Goal: Task Accomplishment & Management: Complete application form

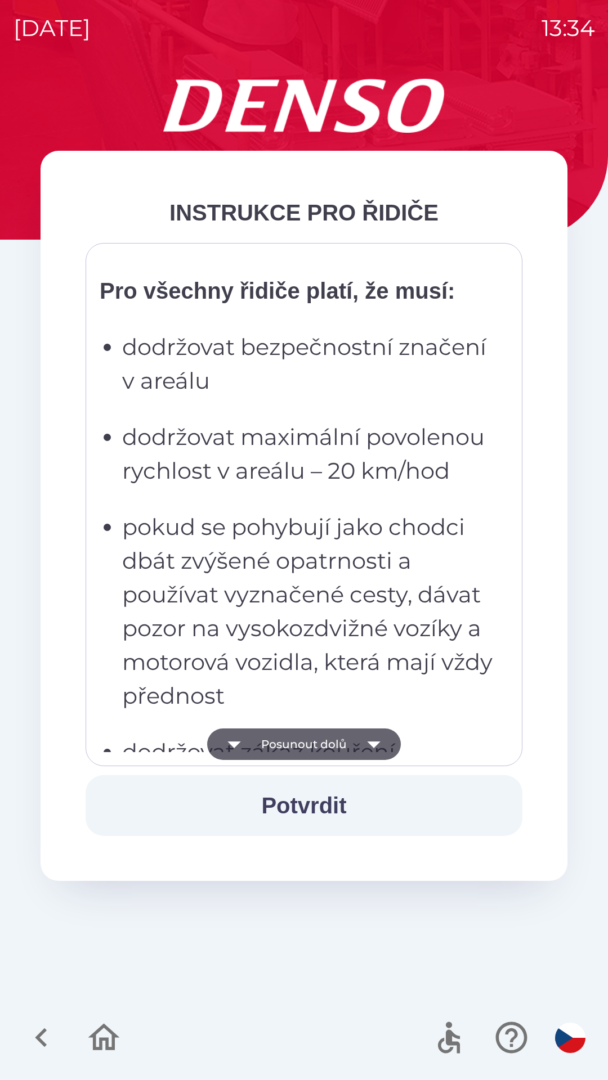
click at [301, 483] on p "dodržovat maximální povolenou rychlost v areálu – 20 km/hod" at bounding box center [307, 454] width 370 height 68
click at [311, 541] on p "pokud se pohybují jako chodci dbát zvýšené opatrnosti a používat vyznačené cest…" at bounding box center [307, 611] width 370 height 203
click at [335, 450] on p "dodržovat maximální povolenou rychlost v areálu – 20 km/hod" at bounding box center [307, 454] width 370 height 68
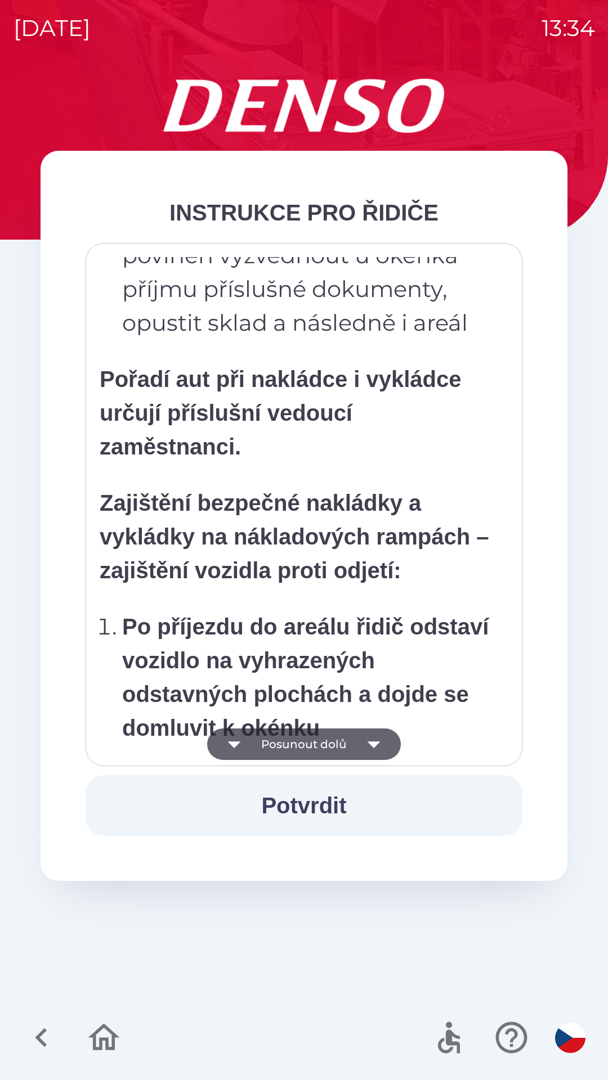
click at [352, 461] on p "Pořadí aut při nakládce i vykládce určují příslušní vedoucí zaměstnanci." at bounding box center [296, 412] width 393 height 101
click at [389, 375] on div "Všichni řidiči přijíždějící do skladu firmy DENSO CZECH s.r.o. jsou po průjezdu…" at bounding box center [304, 504] width 409 height 495
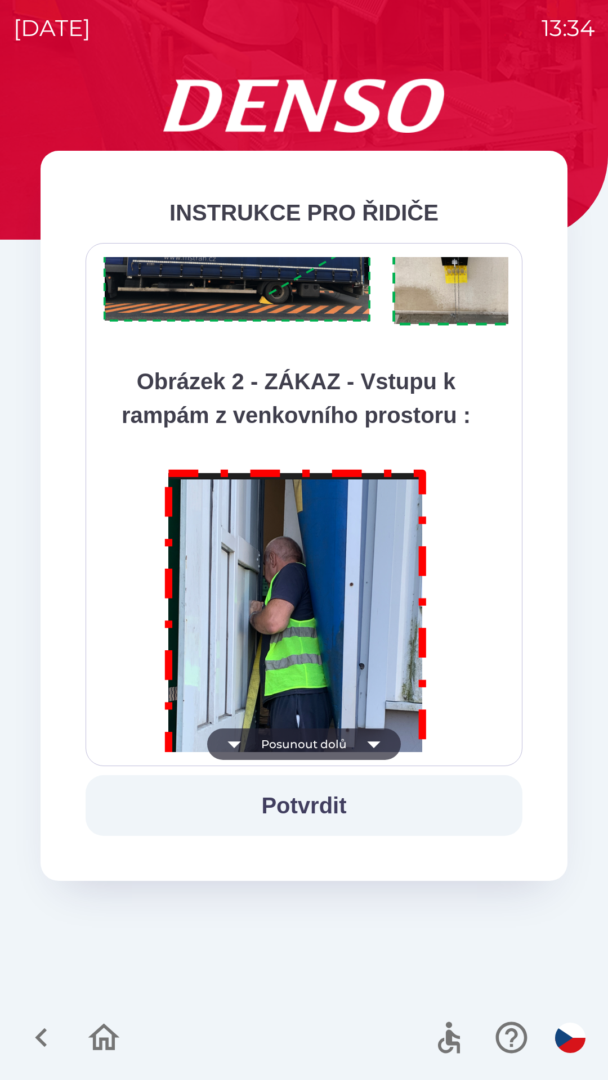
scroll to position [6324, 0]
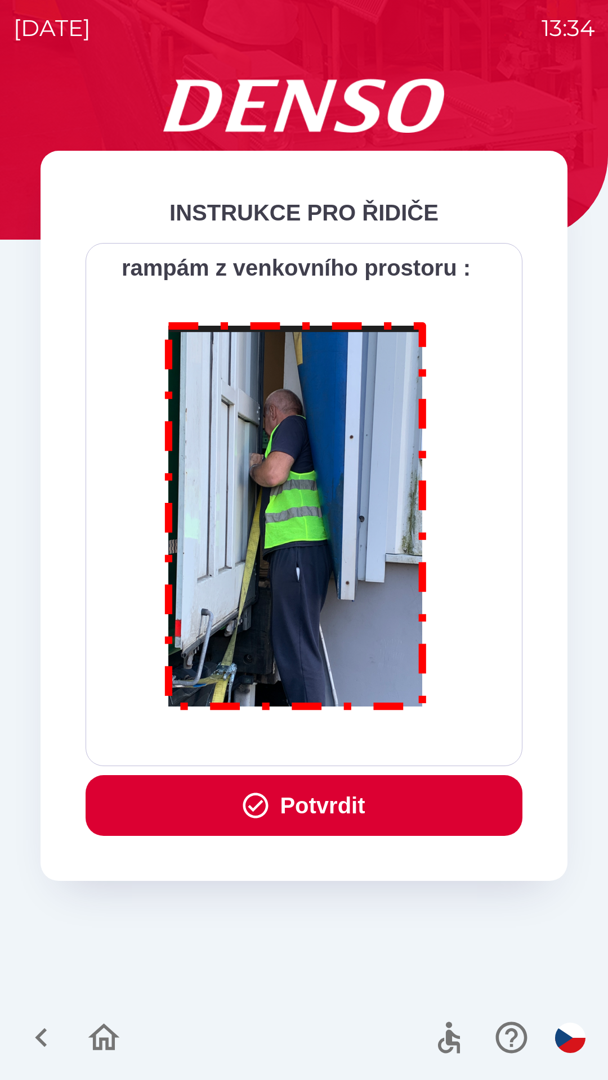
click at [342, 803] on button "Potvrdit" at bounding box center [304, 805] width 437 height 61
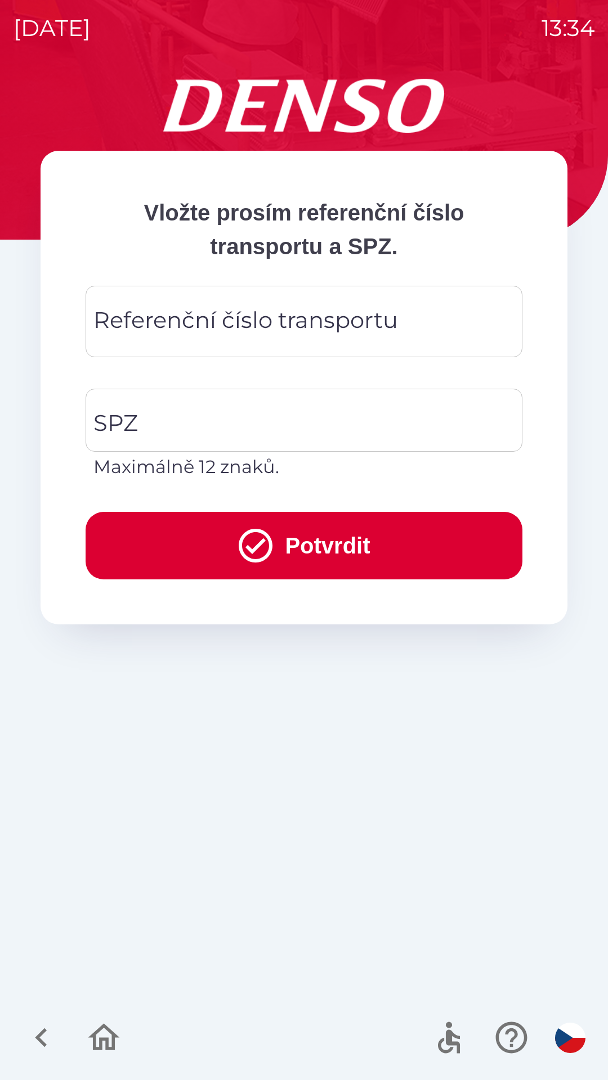
click at [321, 325] on div "Referenční číslo transportu Referenční číslo transportu" at bounding box center [304, 321] width 437 height 71
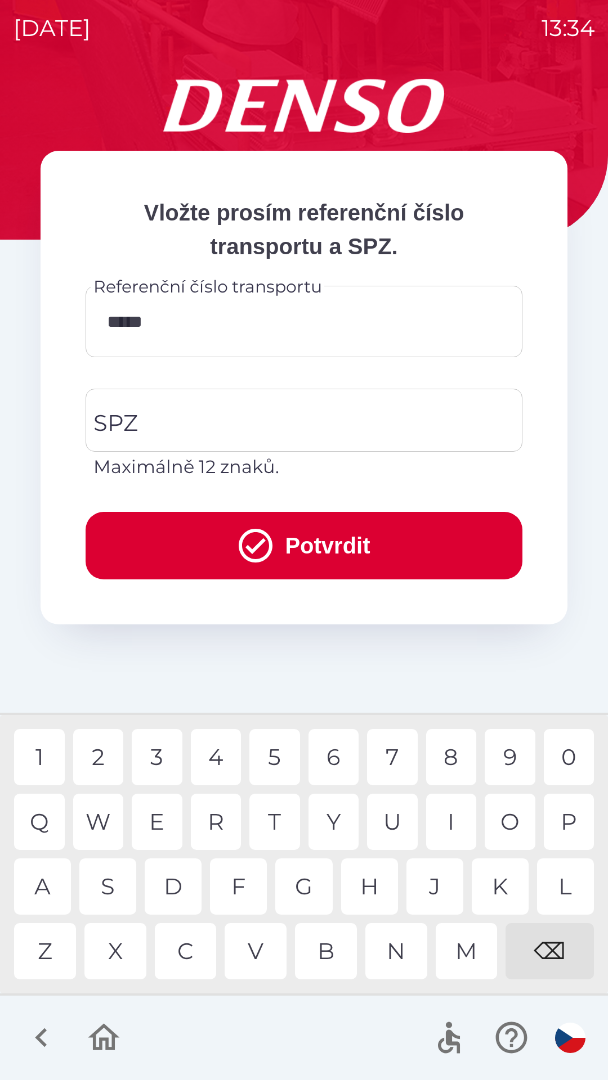
click at [37, 739] on div "1" at bounding box center [39, 757] width 51 height 56
type input "********"
click at [240, 408] on input "SPZ" at bounding box center [296, 420] width 410 height 53
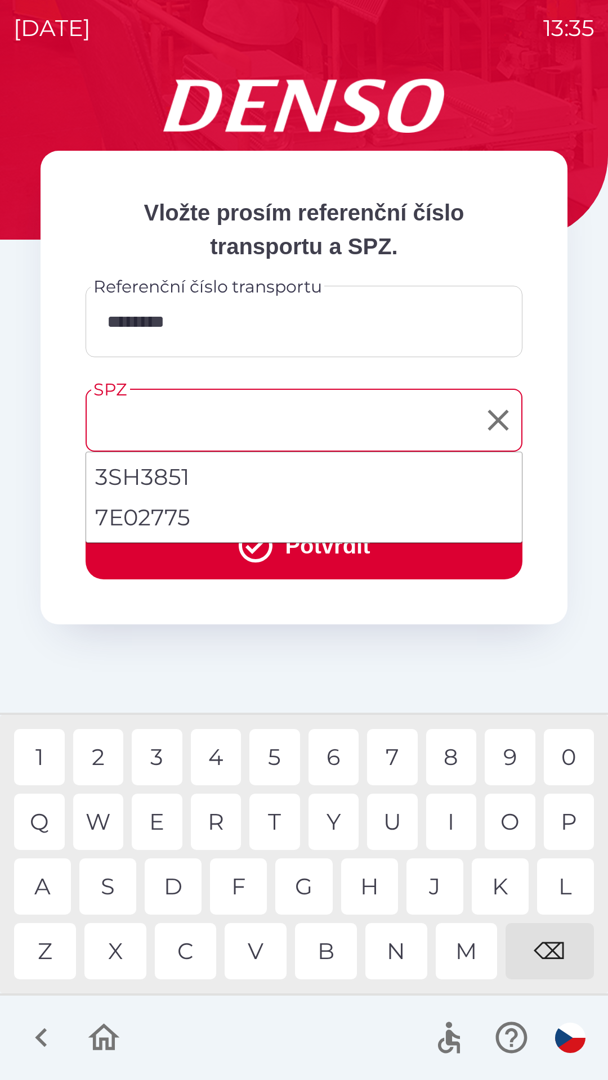
click at [195, 517] on li "7E02775" at bounding box center [304, 517] width 436 height 41
type input "*******"
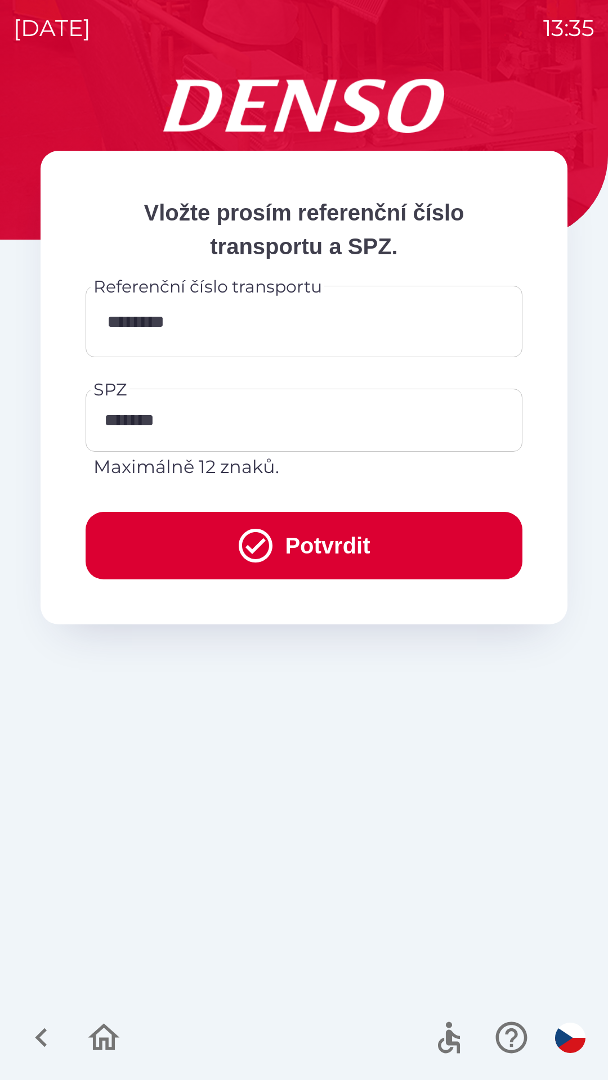
click at [316, 545] on button "Potvrdit" at bounding box center [304, 546] width 437 height 68
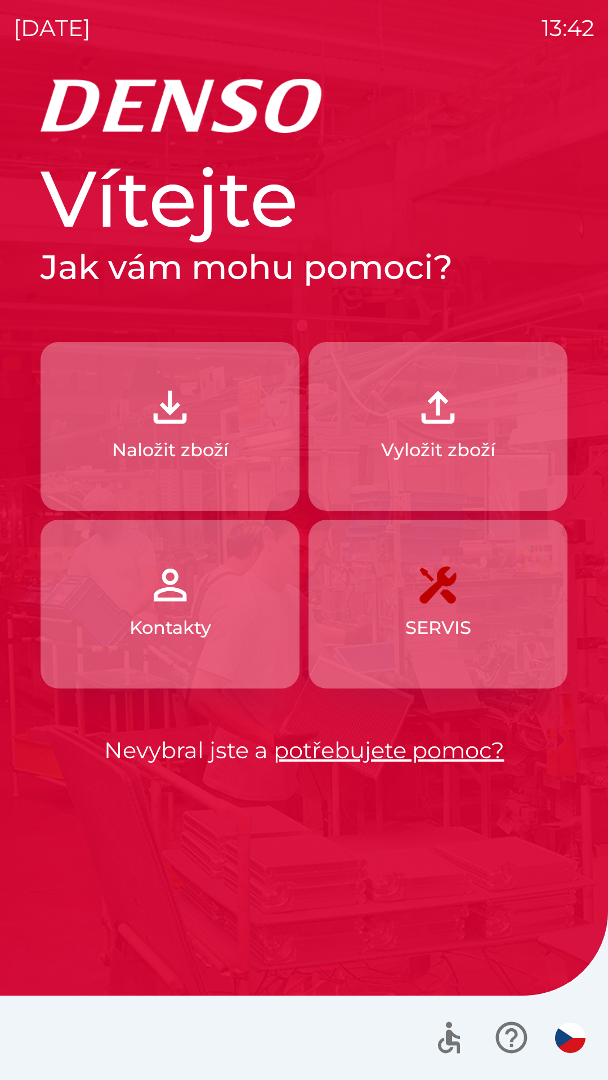
click at [459, 441] on p "Vyložit zboží" at bounding box center [438, 450] width 114 height 27
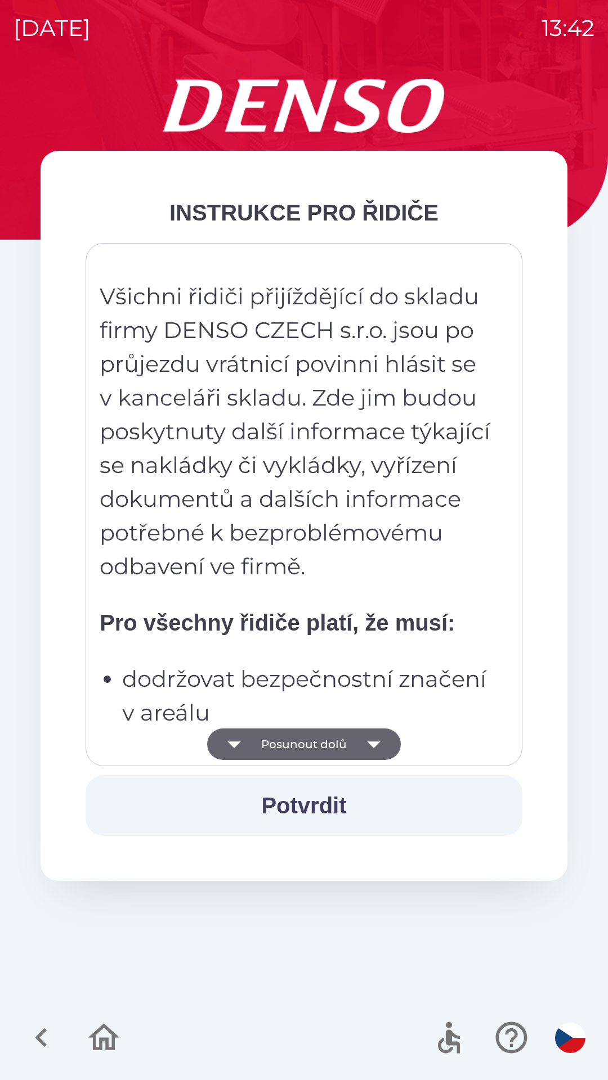
click at [329, 744] on button "Posunout dolů" at bounding box center [304, 745] width 194 height 32
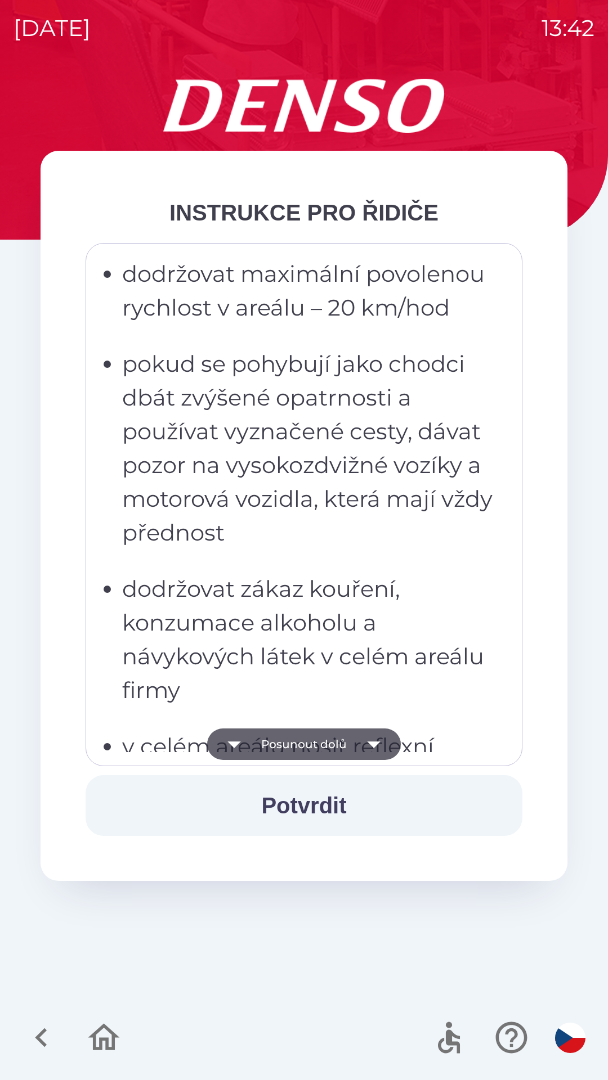
click at [325, 744] on button "Posunout dolů" at bounding box center [304, 745] width 194 height 32
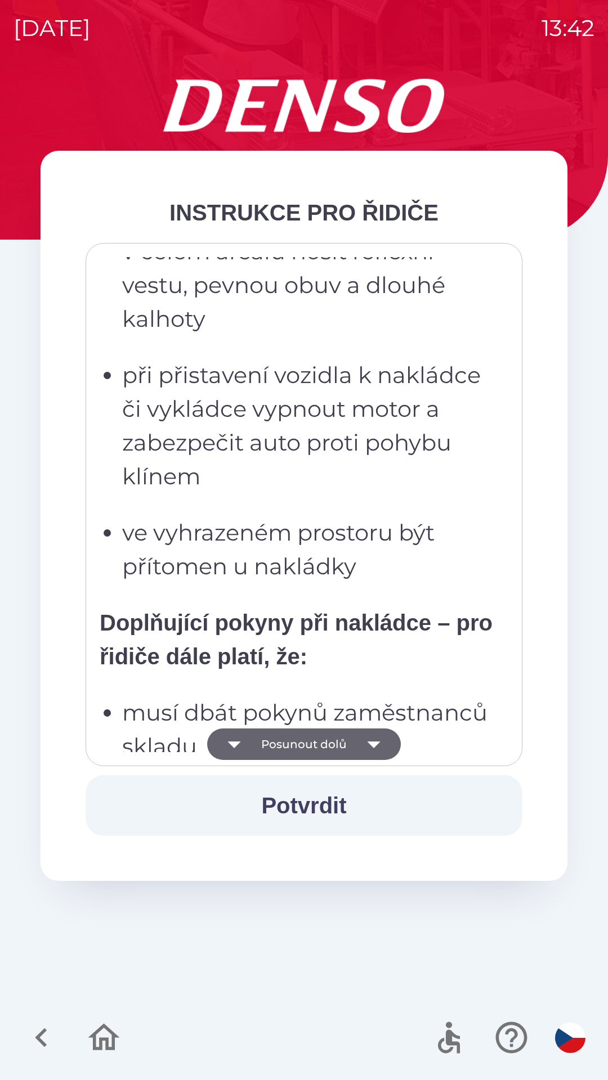
click at [329, 747] on button "Posunout dolů" at bounding box center [304, 745] width 194 height 32
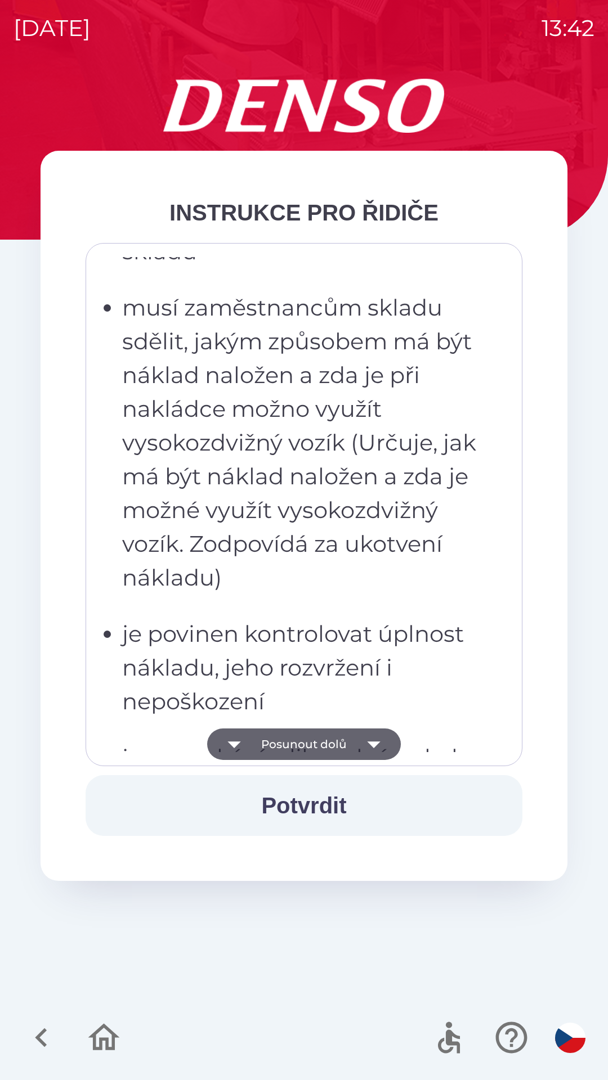
click at [326, 747] on button "Posunout dolů" at bounding box center [304, 745] width 194 height 32
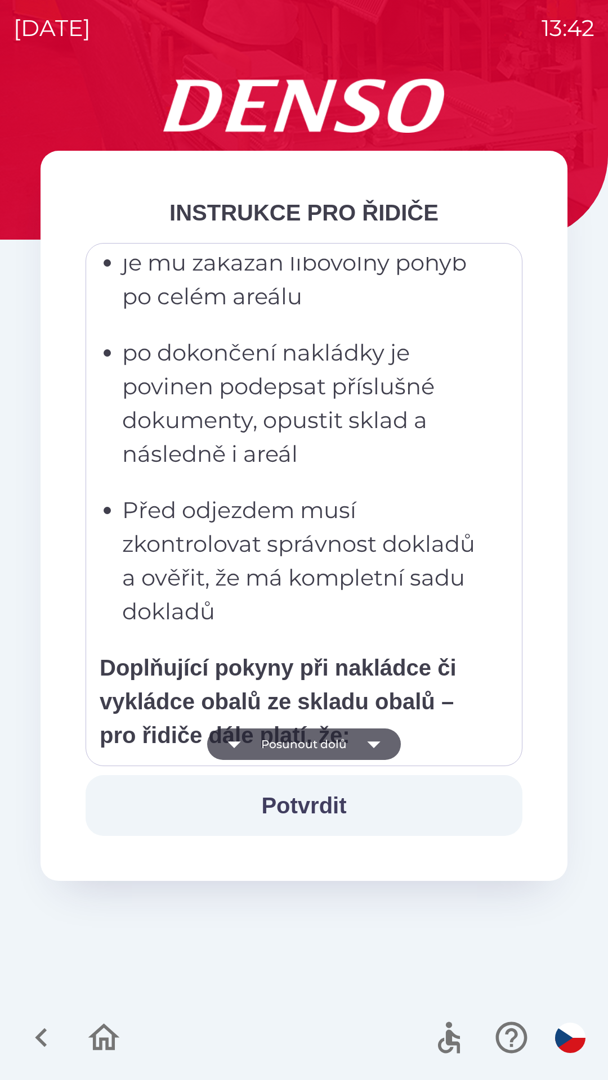
click at [325, 743] on button "Posunout dolů" at bounding box center [304, 745] width 194 height 32
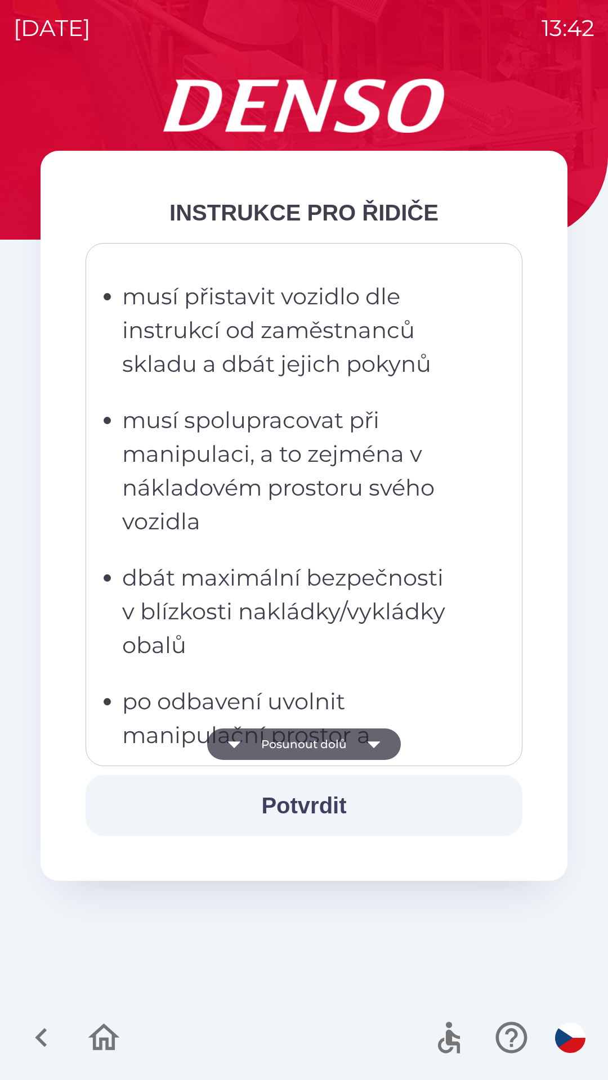
click at [322, 746] on button "Posunout dolů" at bounding box center [304, 745] width 194 height 32
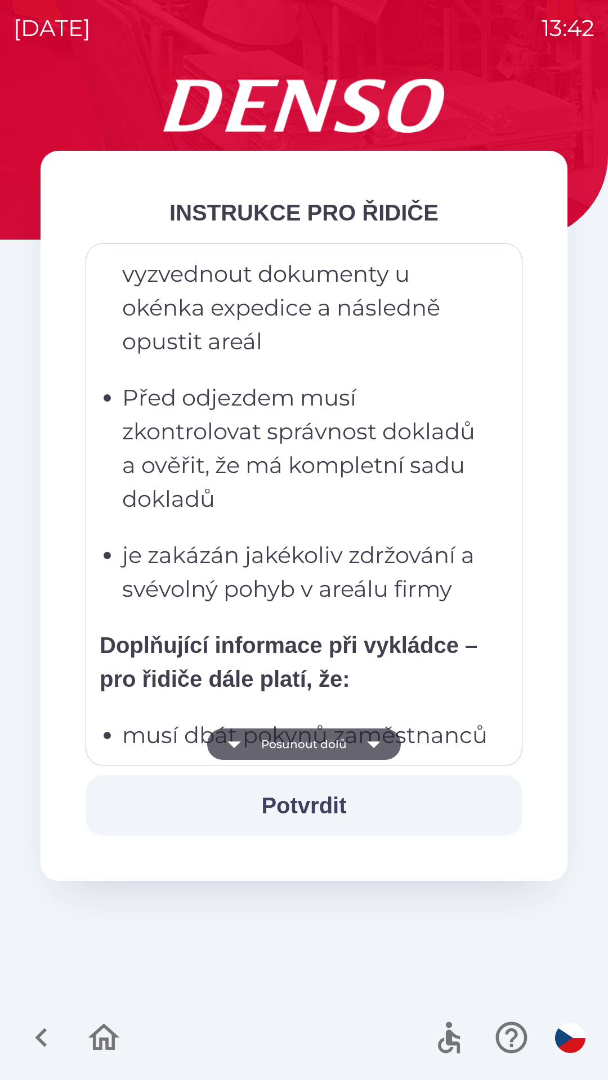
click at [325, 742] on button "Posunout dolů" at bounding box center [304, 745] width 194 height 32
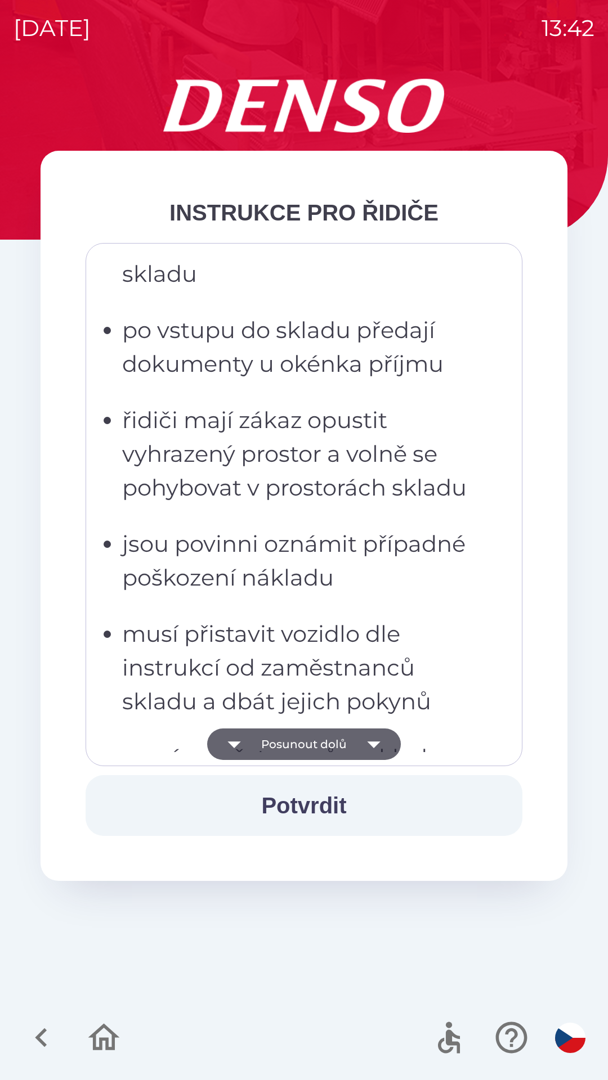
click at [322, 743] on button "Posunout dolů" at bounding box center [304, 745] width 194 height 32
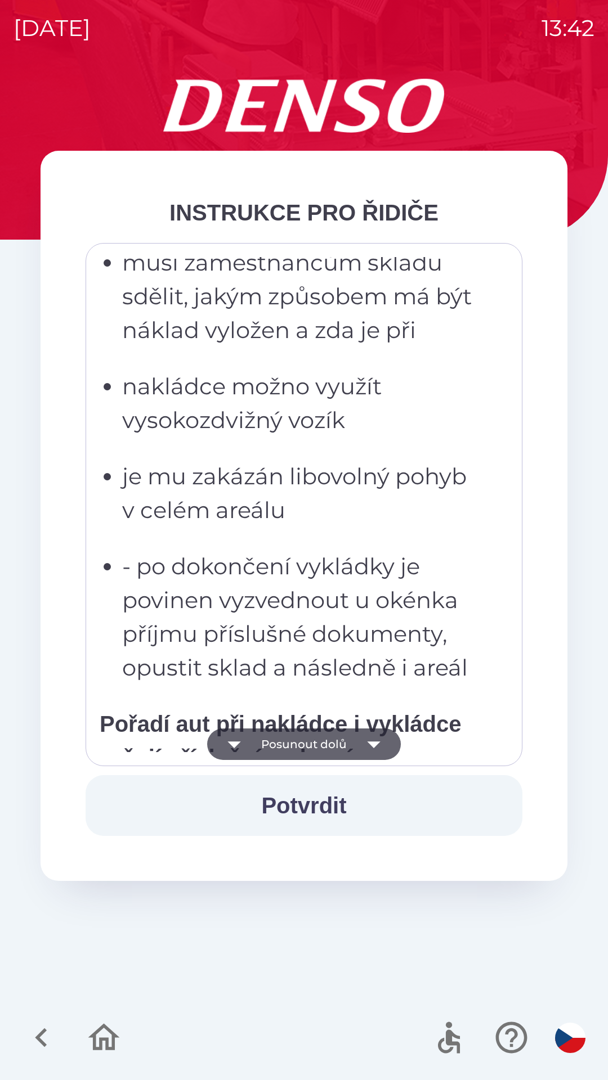
click at [317, 744] on button "Posunout dolů" at bounding box center [304, 745] width 194 height 32
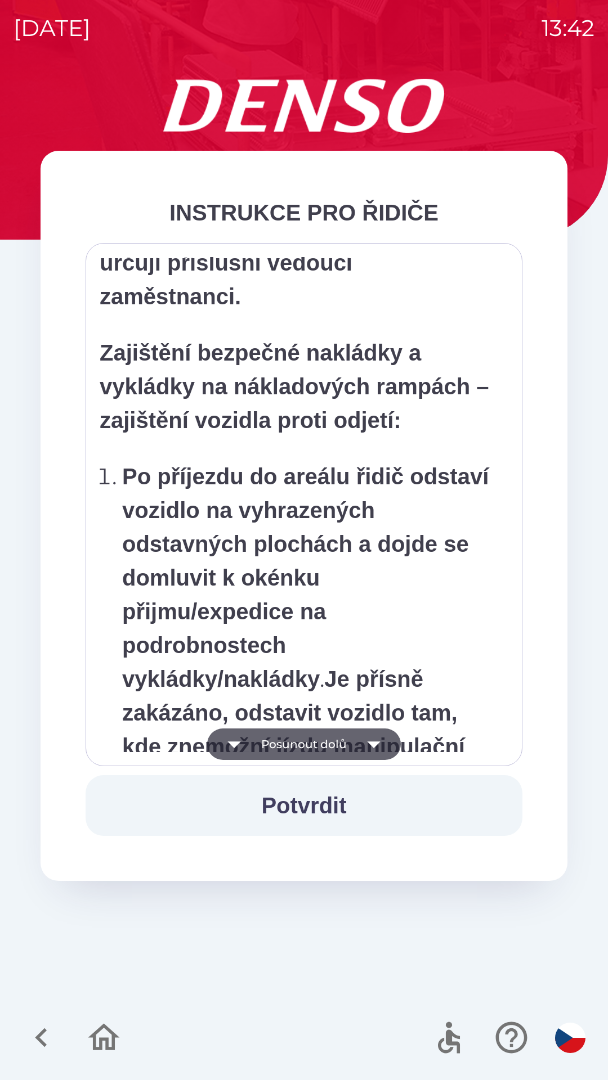
click at [318, 745] on button "Posunout dolů" at bounding box center [304, 745] width 194 height 32
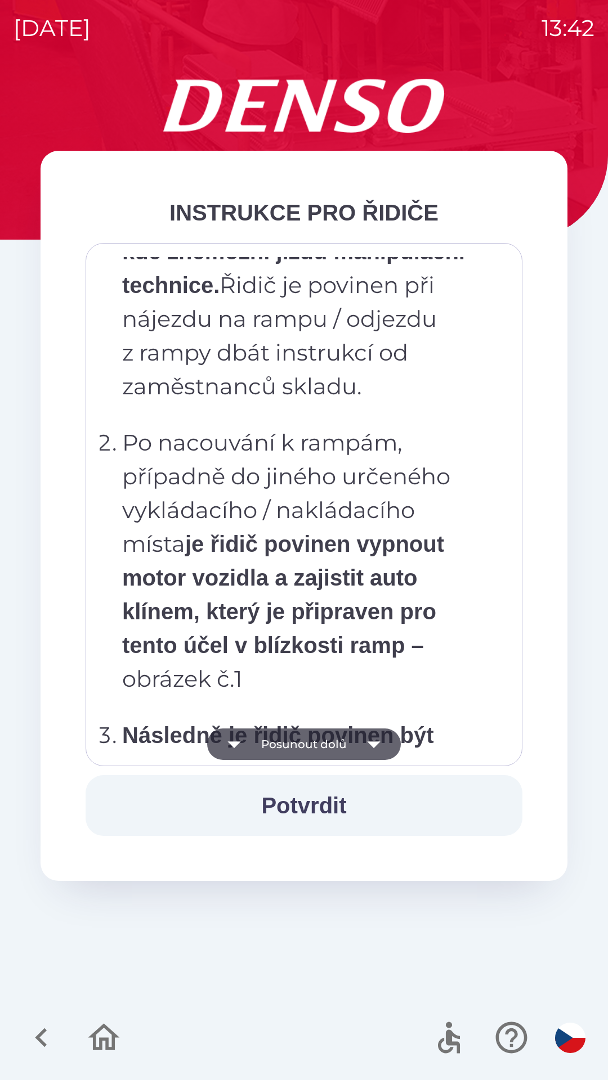
click at [322, 744] on button "Posunout dolů" at bounding box center [304, 745] width 194 height 32
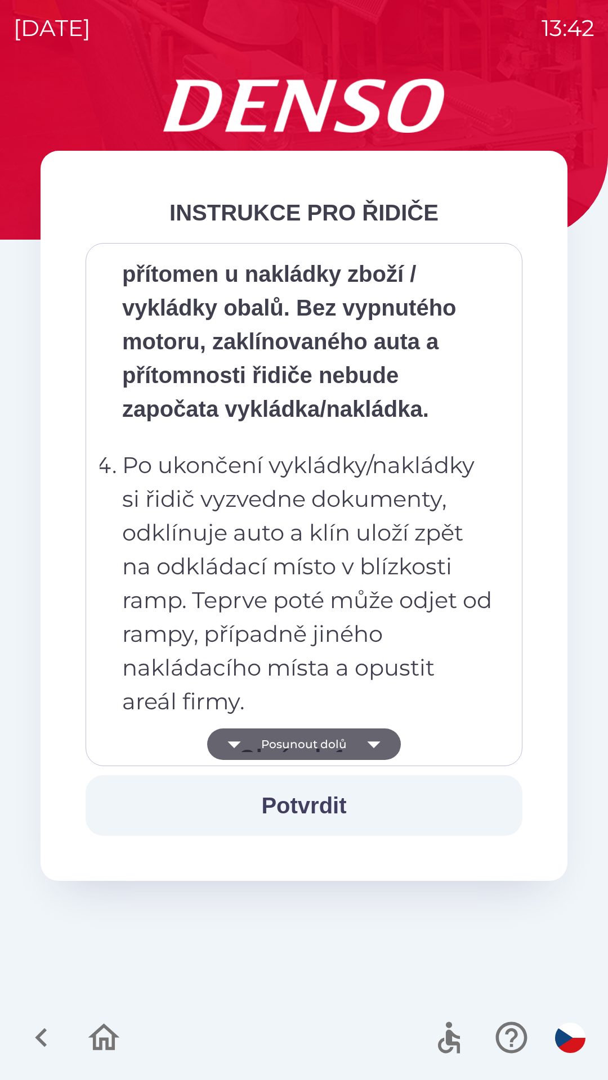
click at [325, 744] on button "Posunout dolů" at bounding box center [304, 745] width 194 height 32
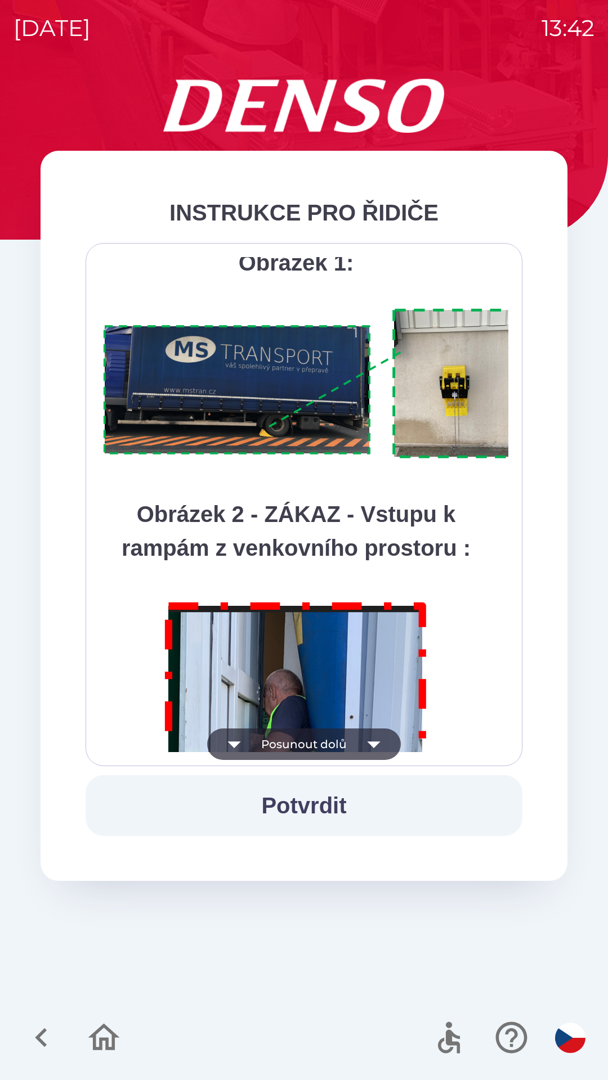
click at [327, 743] on button "Posunout dolů" at bounding box center [304, 745] width 194 height 32
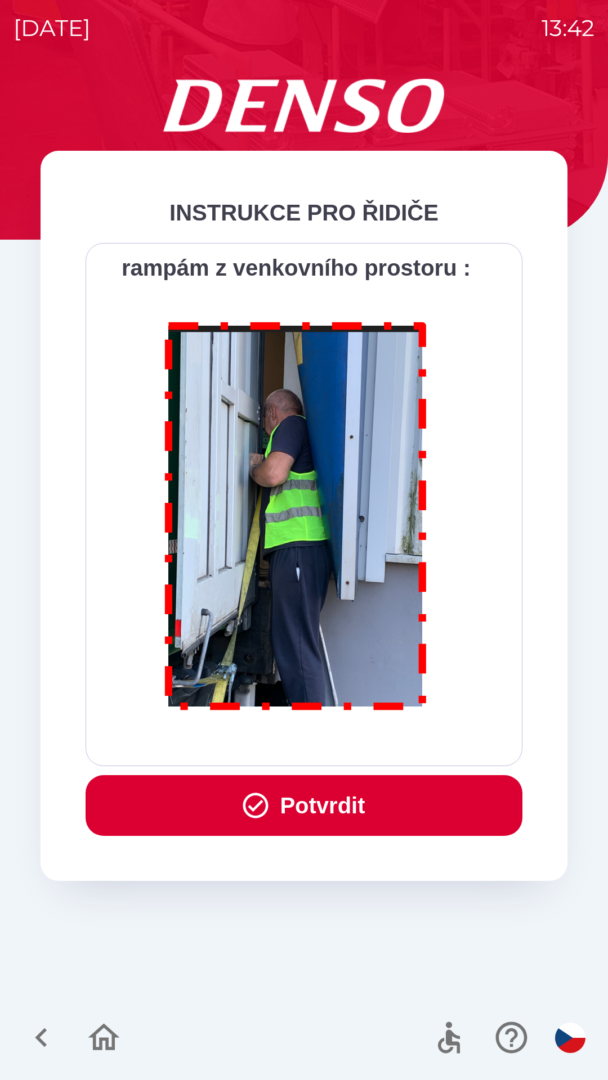
click at [331, 746] on div "Všichni řidiči přijíždějící do skladu firmy DENSO CZECH s.r.o. jsou po průjezdu…" at bounding box center [304, 504] width 409 height 495
click at [335, 809] on button "Potvrdit" at bounding box center [304, 805] width 437 height 61
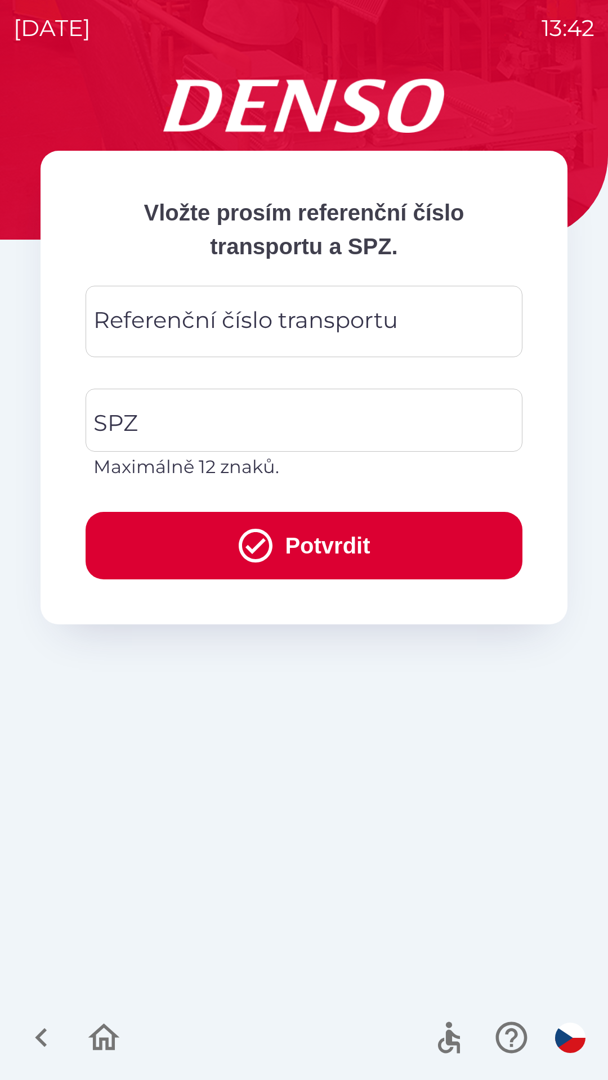
click at [180, 317] on div "Referenční číslo transportu Referenční číslo transportu" at bounding box center [304, 321] width 437 height 71
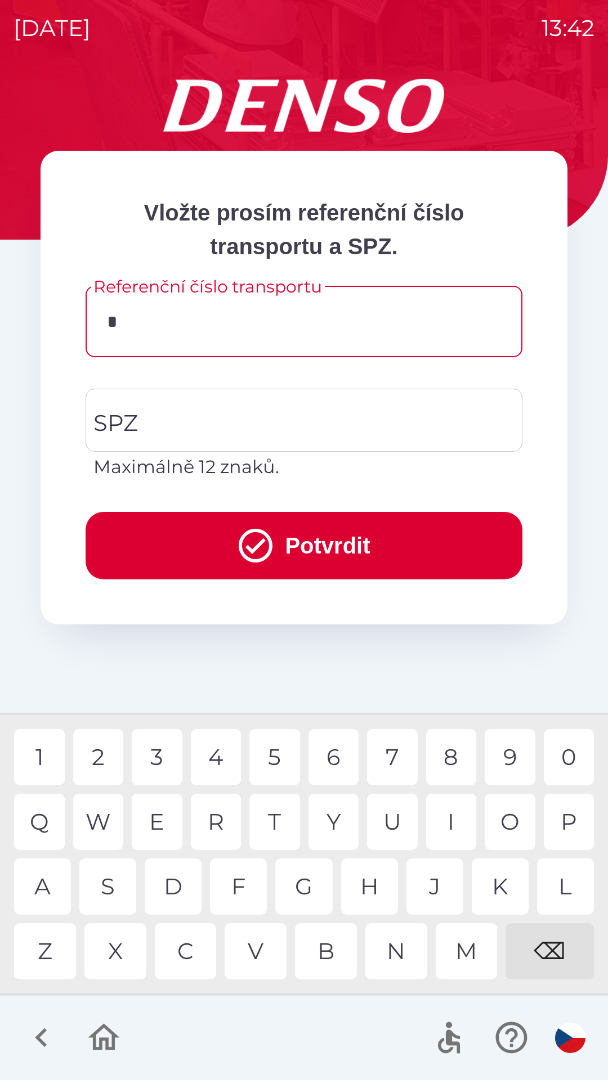
click at [48, 881] on div "A" at bounding box center [42, 887] width 57 height 56
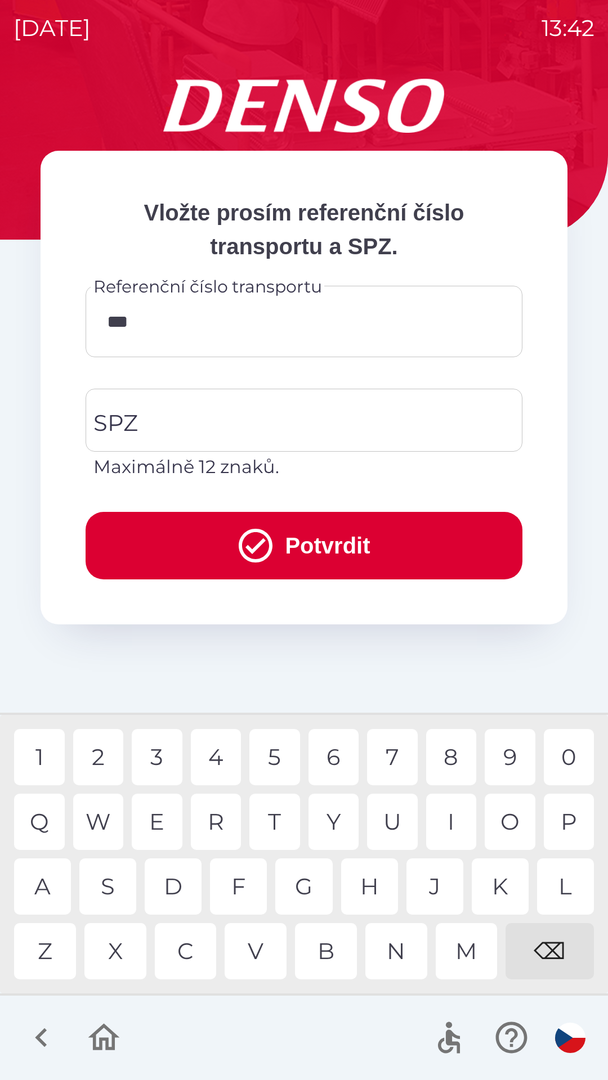
click at [230, 824] on div "R" at bounding box center [216, 822] width 51 height 56
click at [39, 748] on div "1" at bounding box center [39, 757] width 51 height 56
type input "********"
click at [51, 882] on div "A" at bounding box center [42, 887] width 57 height 56
click at [174, 427] on input "SPZ" at bounding box center [296, 420] width 410 height 53
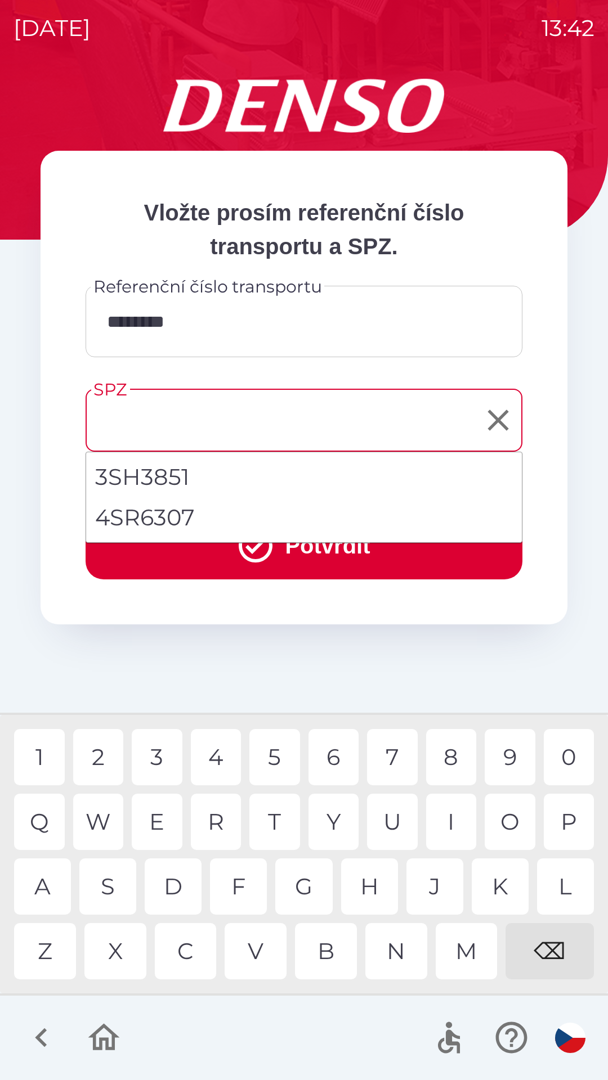
click at [167, 517] on li "4SR6307" at bounding box center [304, 517] width 436 height 41
type input "*******"
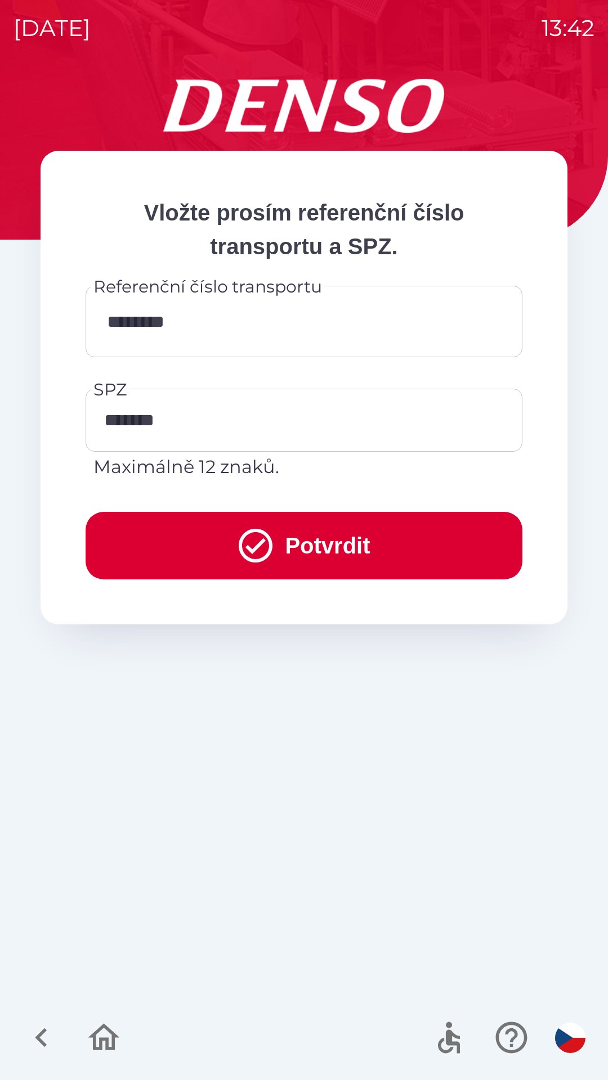
click at [335, 549] on button "Potvrdit" at bounding box center [304, 546] width 437 height 68
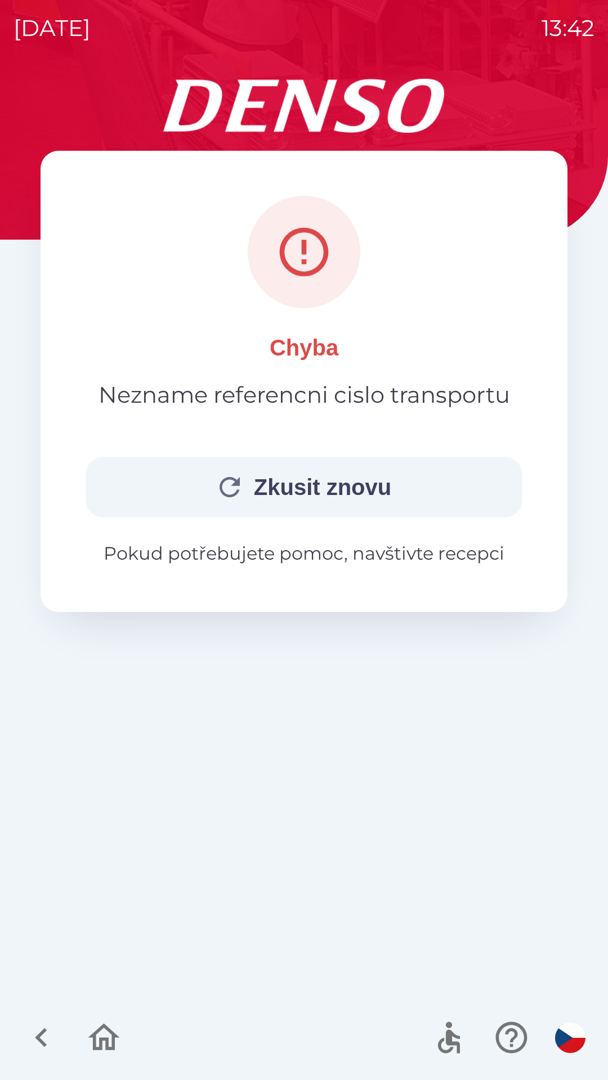
click at [317, 485] on button "Zkusit znovu" at bounding box center [304, 487] width 437 height 61
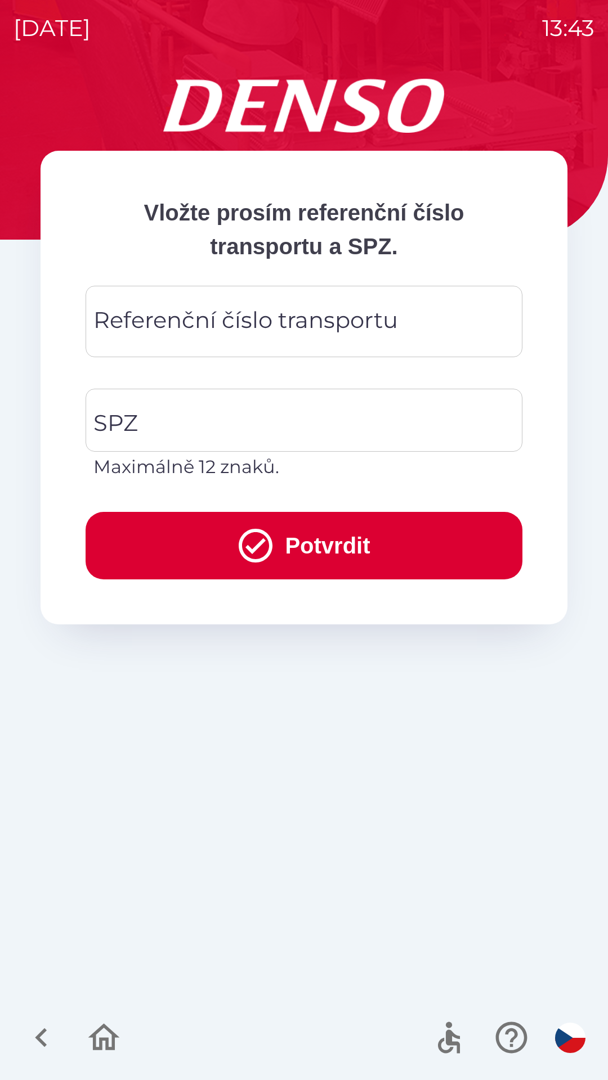
click at [254, 322] on div "Referenční číslo transportu Referenční číslo transportu" at bounding box center [304, 321] width 437 height 71
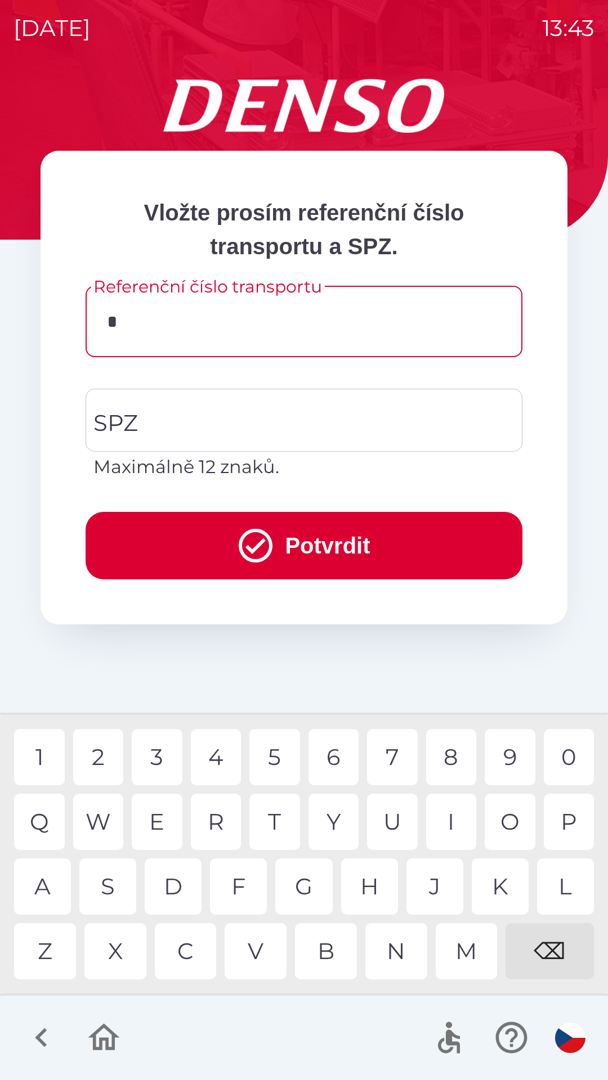
click at [44, 890] on div "A" at bounding box center [42, 887] width 57 height 56
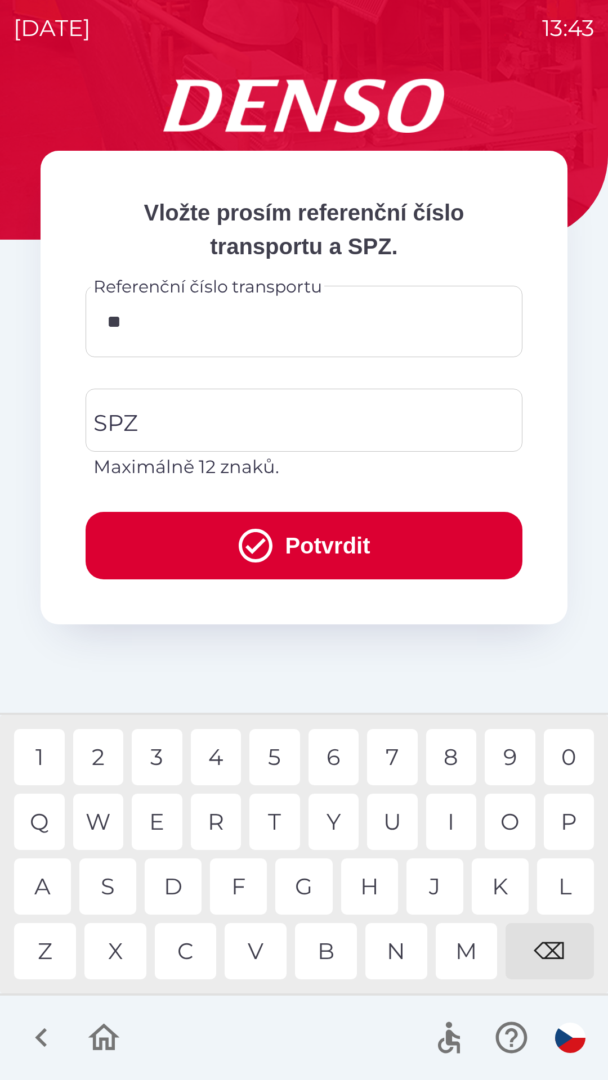
click at [458, 819] on div "I" at bounding box center [451, 822] width 51 height 56
click at [57, 746] on div "1" at bounding box center [39, 757] width 51 height 56
click at [563, 764] on div "0" at bounding box center [569, 757] width 51 height 56
click at [573, 755] on div "0" at bounding box center [569, 757] width 51 height 56
click at [330, 756] on div "6" at bounding box center [333, 757] width 51 height 56
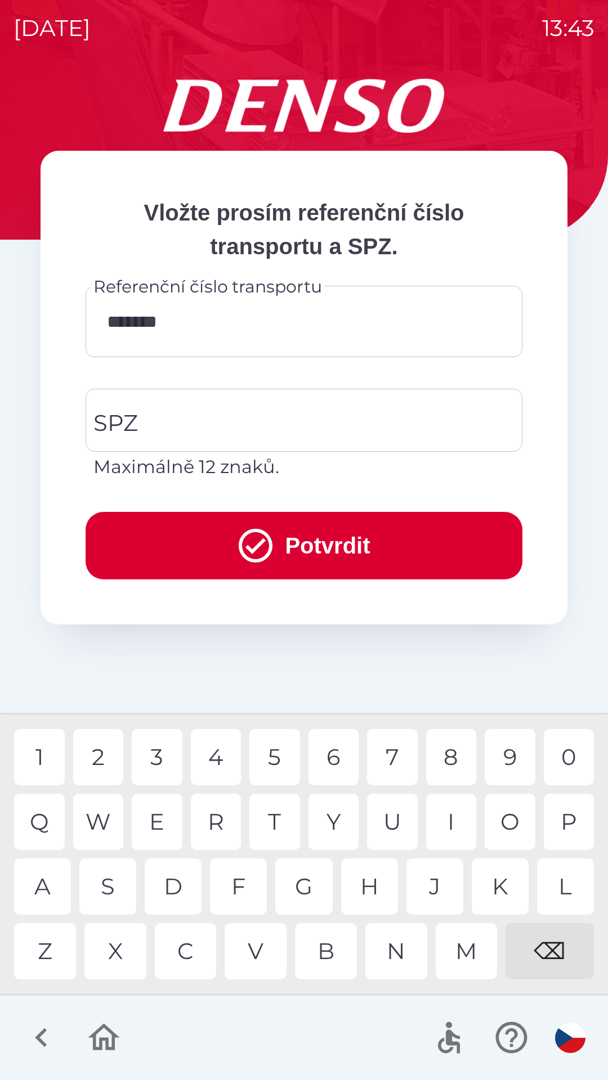
type input "********"
click at [176, 425] on input "SPZ" at bounding box center [296, 420] width 410 height 53
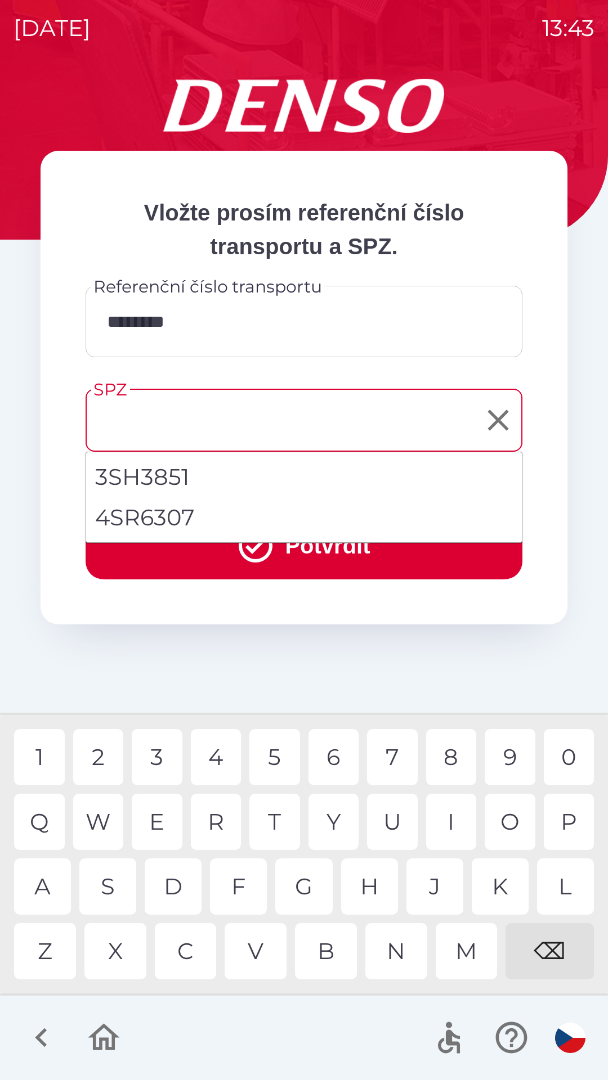
click at [176, 515] on li "4SR6307" at bounding box center [304, 517] width 436 height 41
type input "*******"
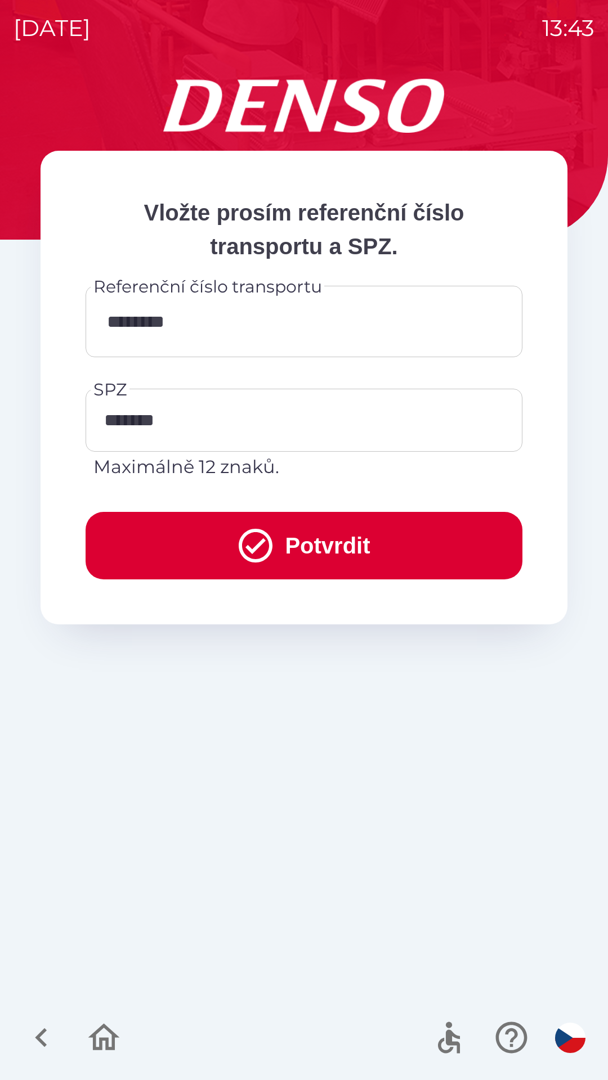
click at [321, 540] on button "Potvrdit" at bounding box center [304, 546] width 437 height 68
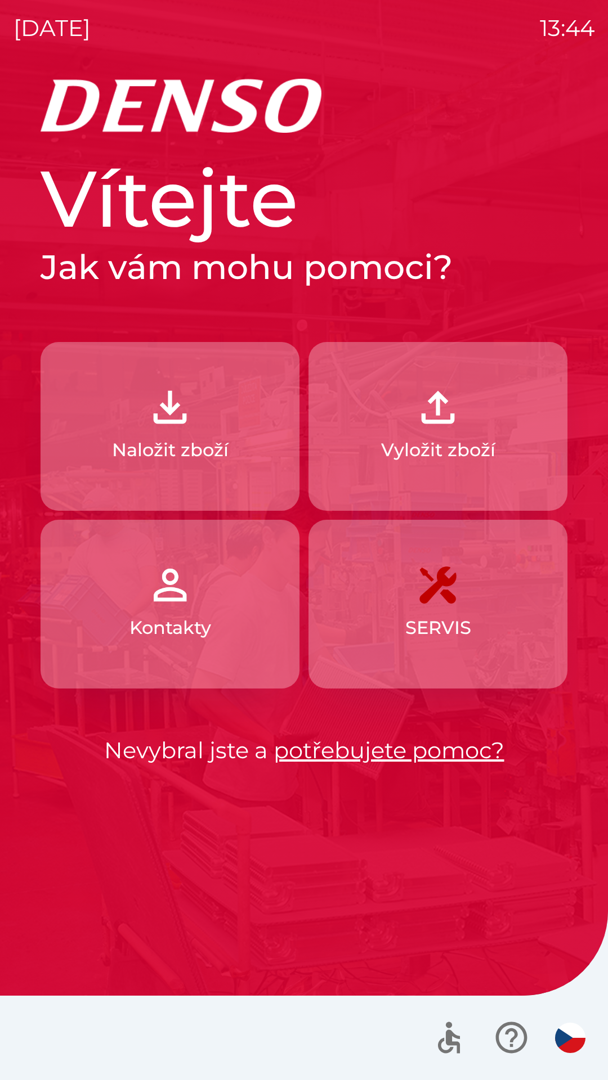
click at [448, 429] on img "button" at bounding box center [438, 408] width 50 height 50
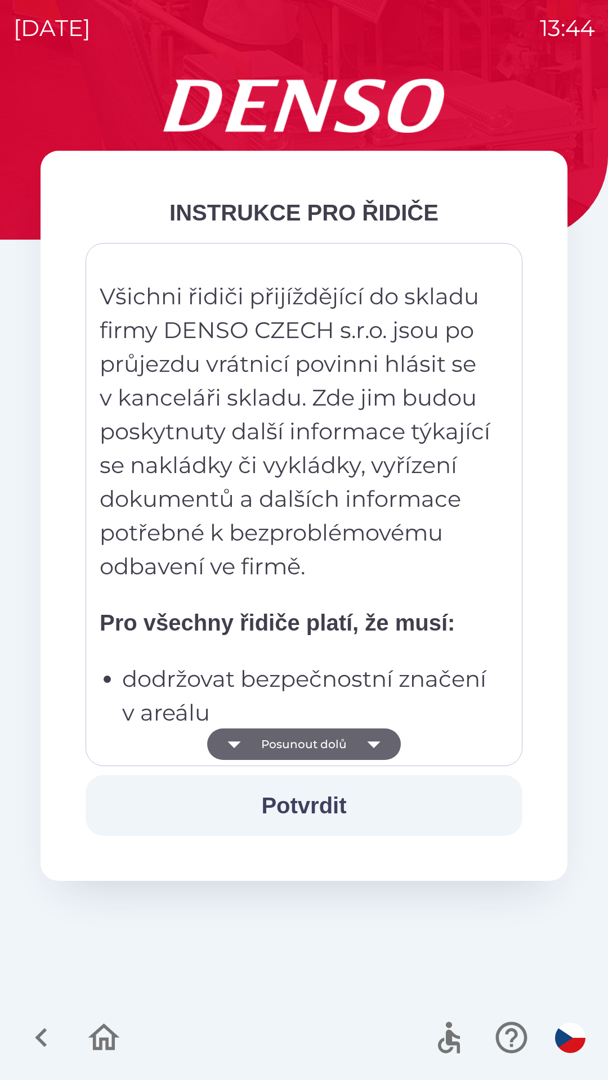
click at [313, 743] on button "Posunout dolů" at bounding box center [304, 745] width 194 height 32
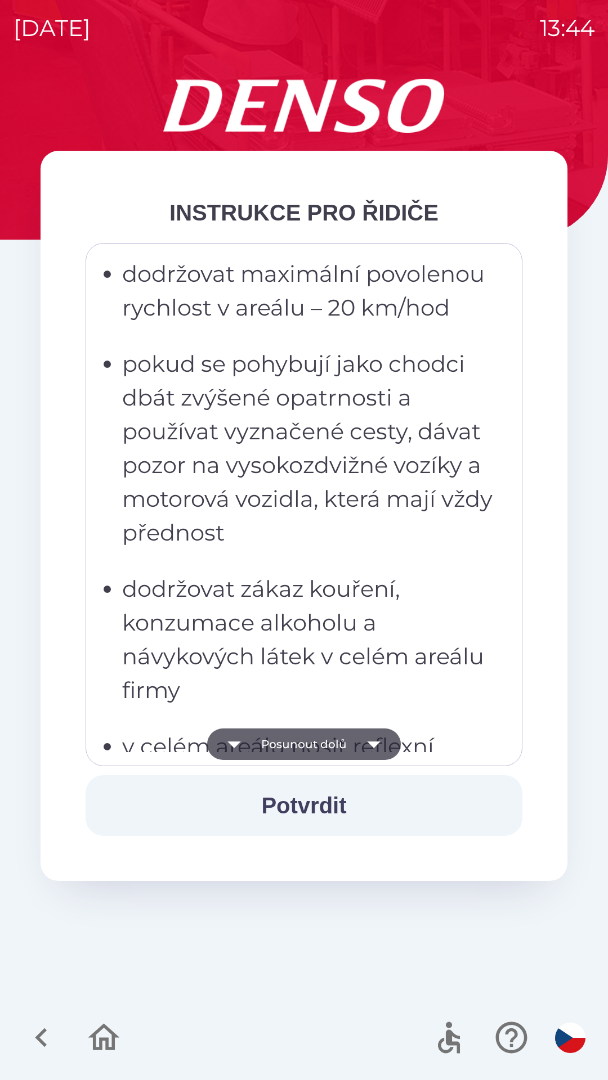
click at [313, 743] on button "Posunout dolů" at bounding box center [304, 745] width 194 height 32
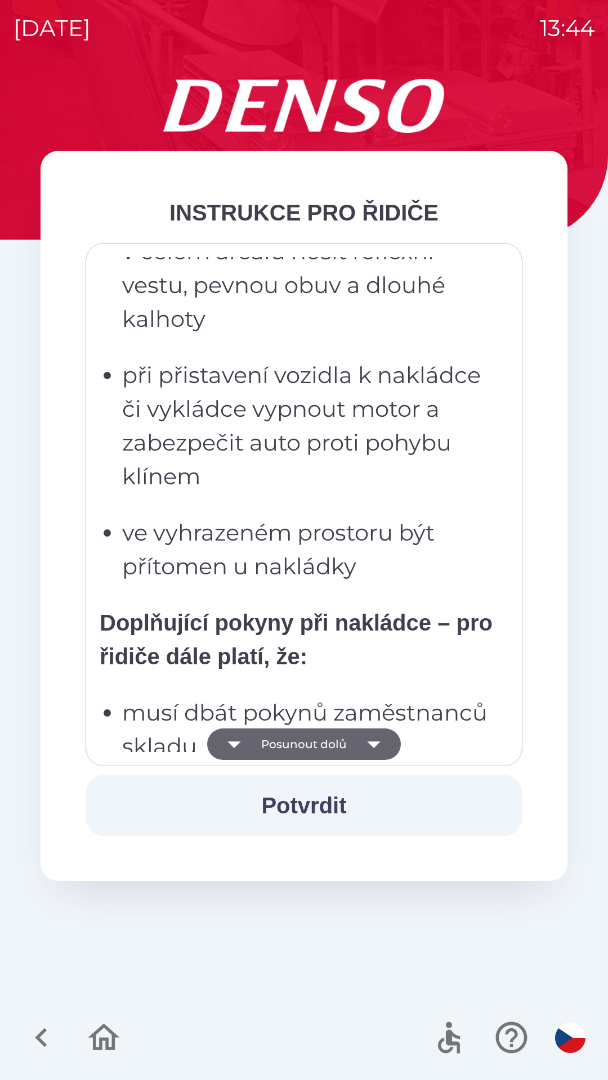
click at [316, 744] on button "Posunout dolů" at bounding box center [304, 745] width 194 height 32
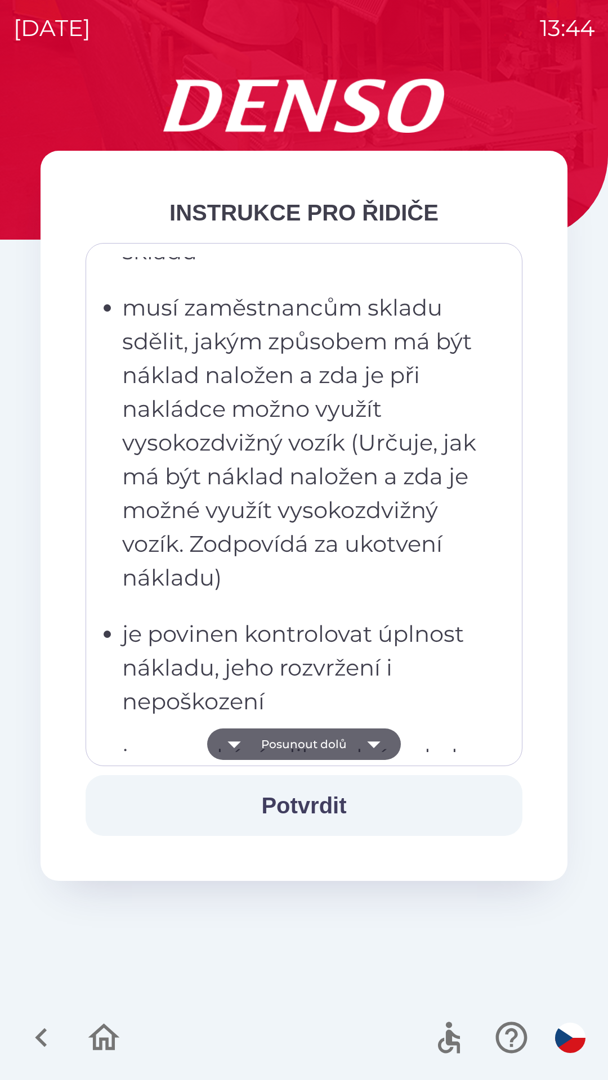
click at [313, 743] on button "Posunout dolů" at bounding box center [304, 745] width 194 height 32
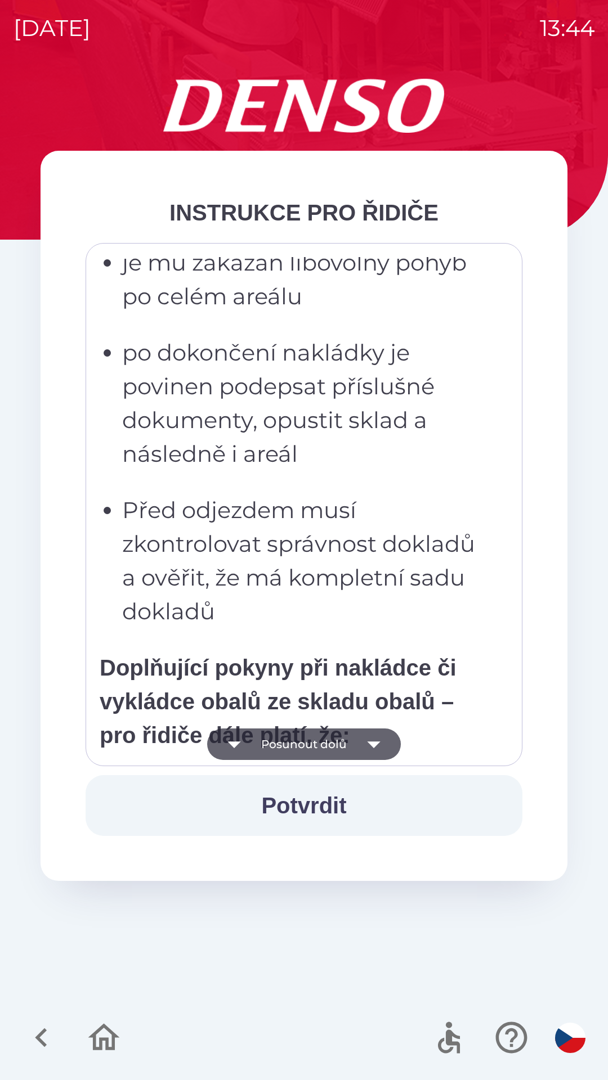
click at [318, 737] on button "Posunout dolů" at bounding box center [304, 745] width 194 height 32
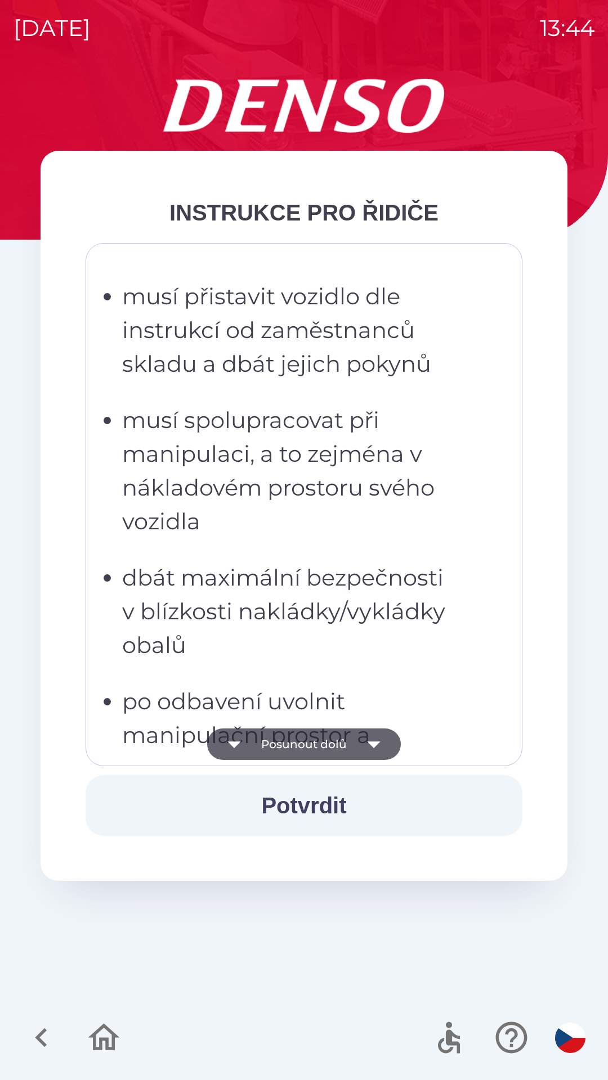
click at [321, 738] on button "Posunout dolů" at bounding box center [304, 745] width 194 height 32
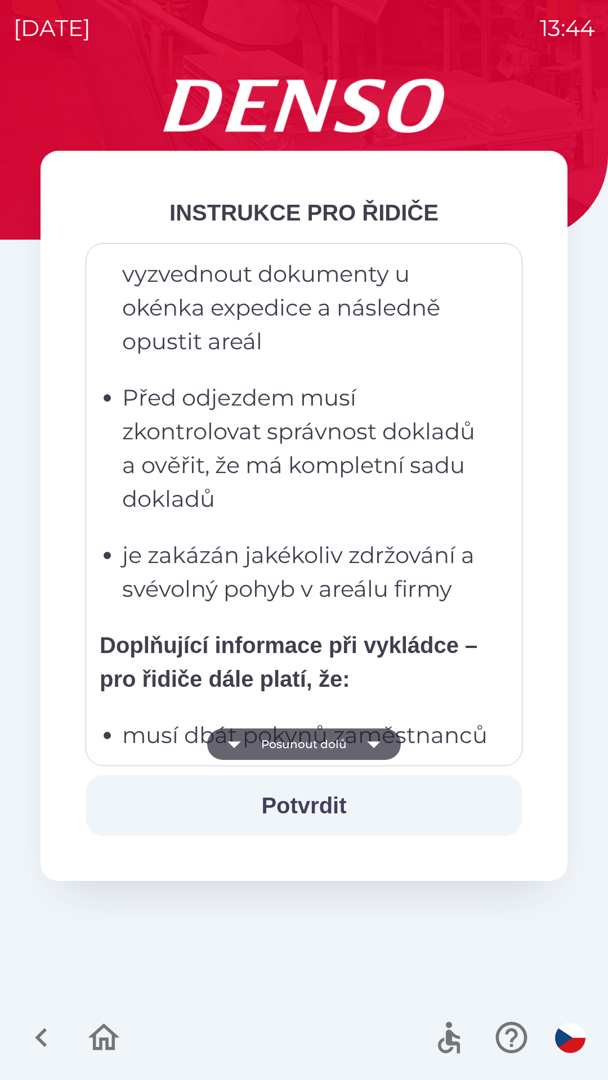
click at [320, 738] on button "Posunout dolů" at bounding box center [304, 745] width 194 height 32
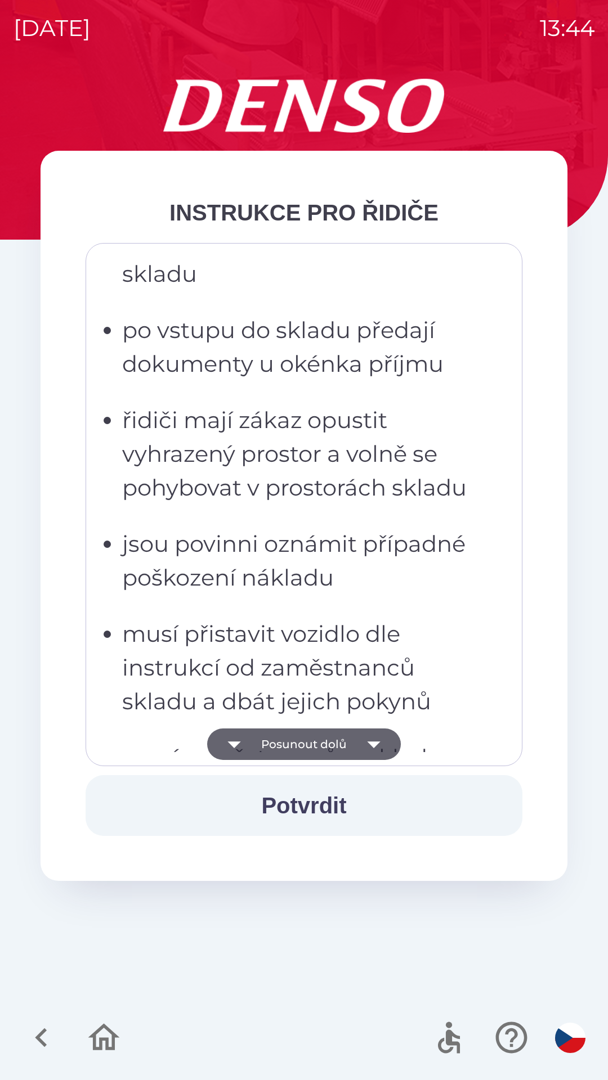
click at [321, 742] on button "Posunout dolů" at bounding box center [304, 745] width 194 height 32
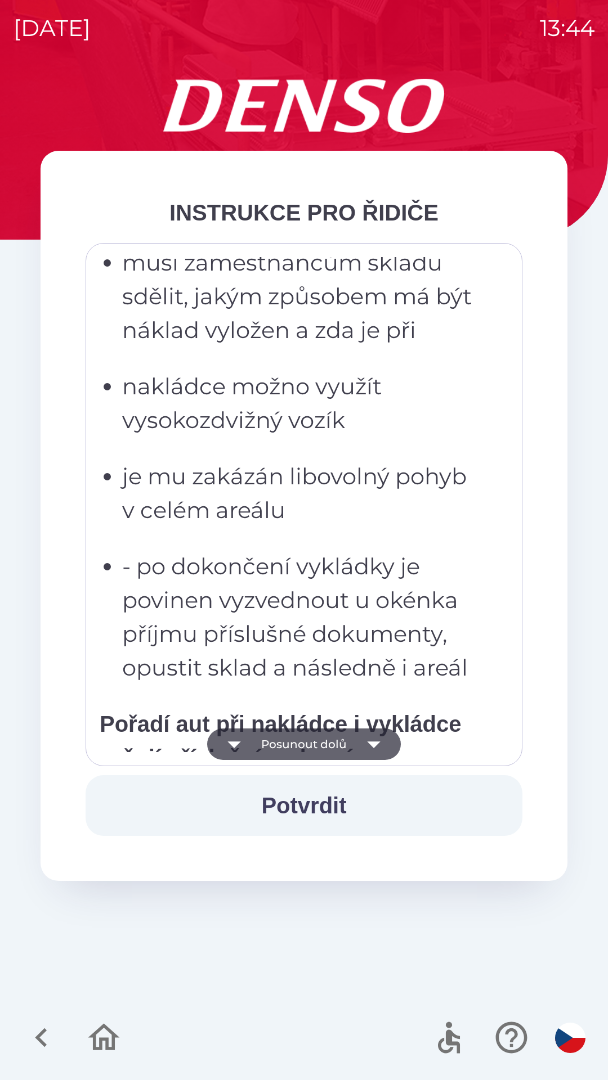
click at [327, 745] on button "Posunout dolů" at bounding box center [304, 745] width 194 height 32
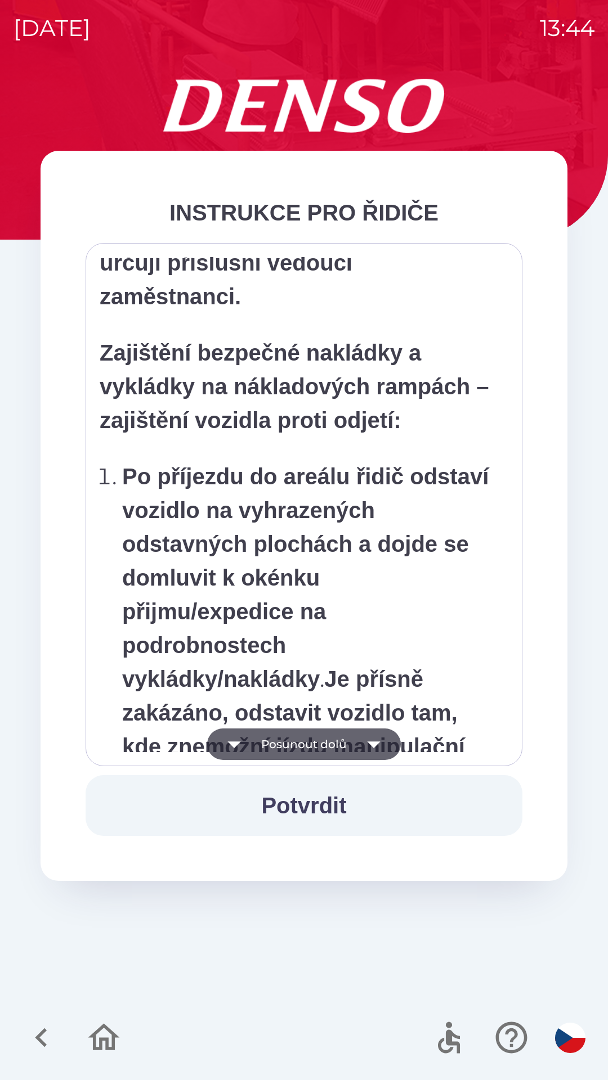
click at [325, 750] on button "Posunout dolů" at bounding box center [304, 745] width 194 height 32
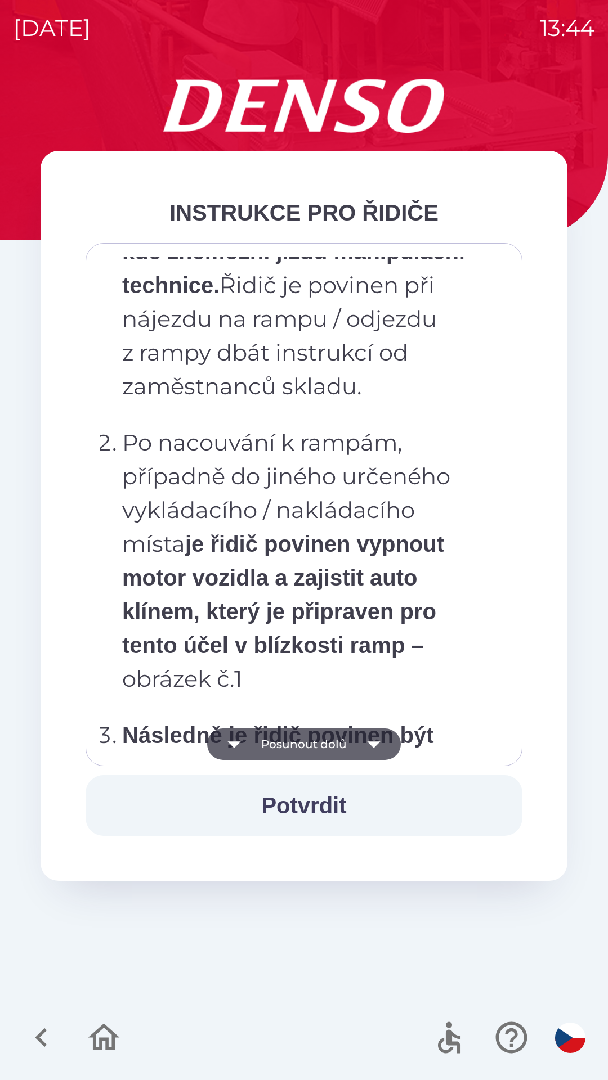
click at [319, 753] on button "Posunout dolů" at bounding box center [304, 745] width 194 height 32
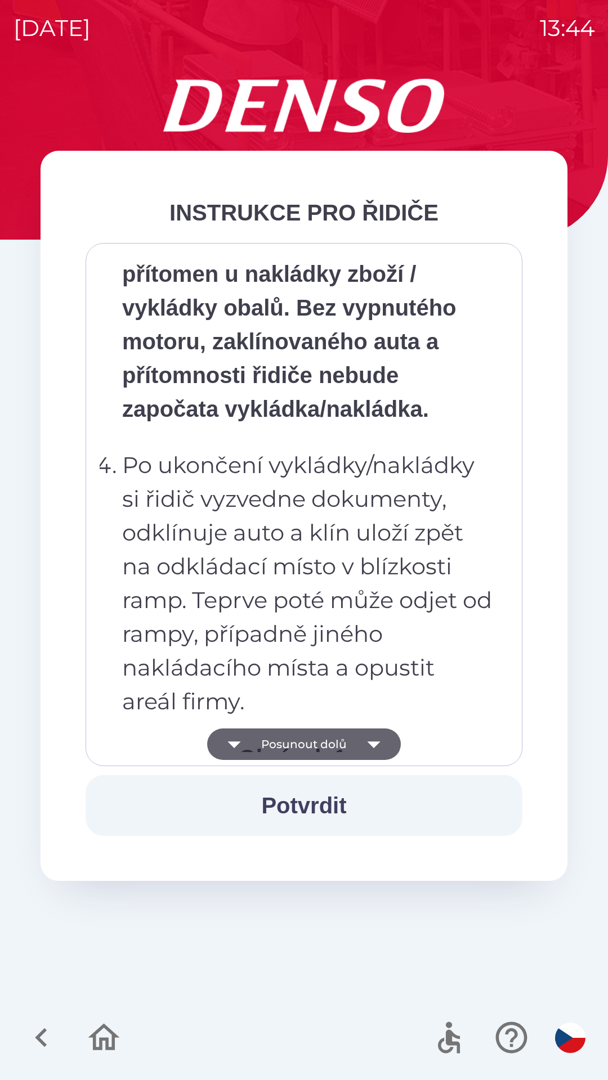
click at [321, 749] on button "Posunout dolů" at bounding box center [304, 745] width 194 height 32
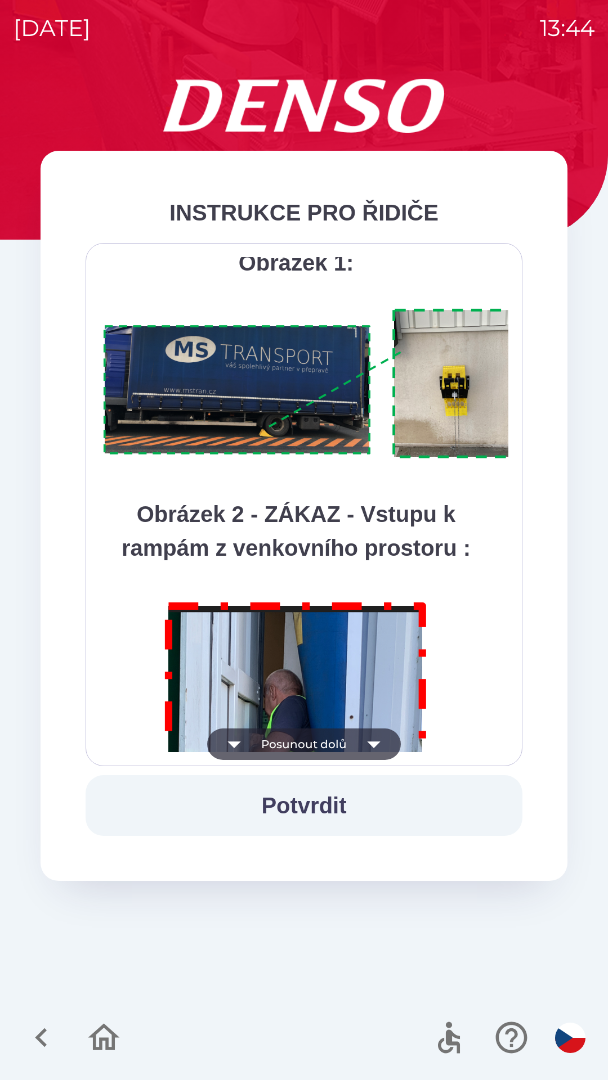
click at [320, 751] on button "Posunout dolů" at bounding box center [304, 745] width 194 height 32
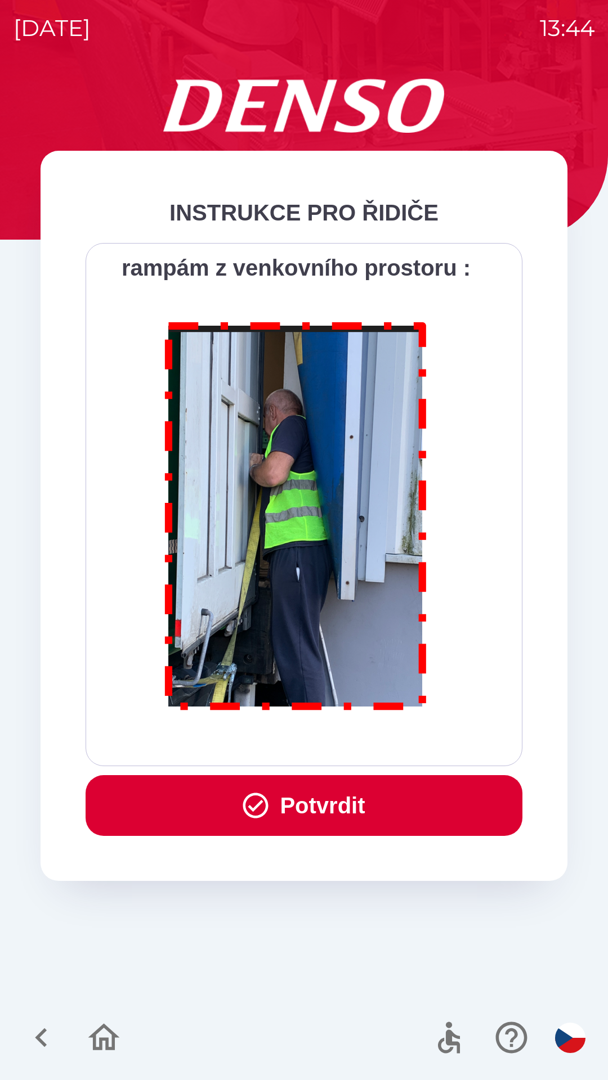
click at [325, 744] on div "Všichni řidiči přijíždějící do skladu firmy DENSO CZECH s.r.o. jsou po průjezdu…" at bounding box center [304, 504] width 409 height 495
click at [339, 816] on button "Potvrdit" at bounding box center [304, 805] width 437 height 61
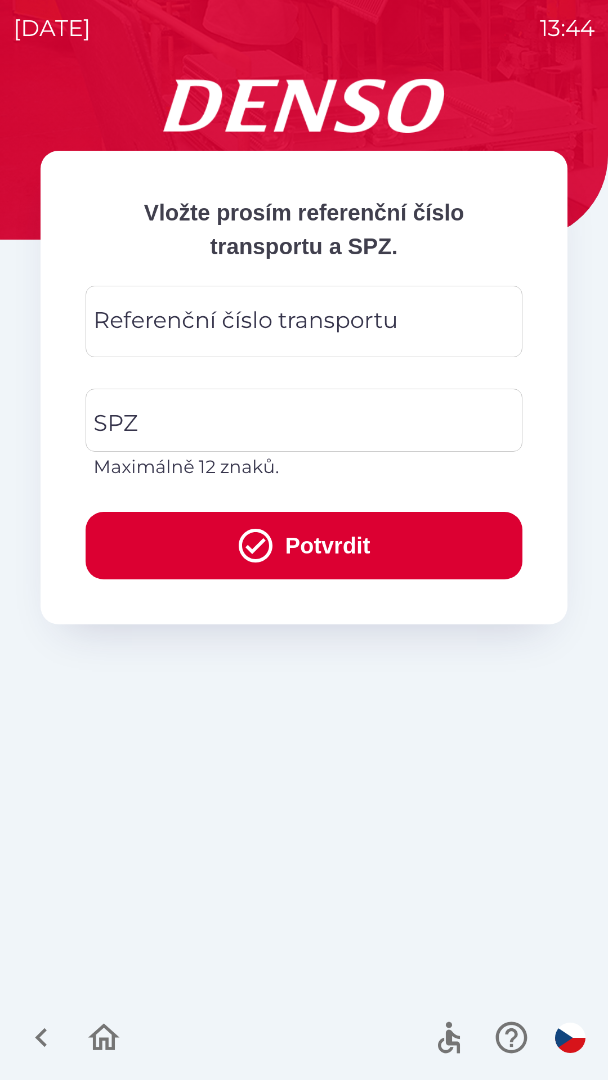
click at [166, 315] on div "Referenční číslo transportu Referenční číslo transportu" at bounding box center [304, 321] width 437 height 71
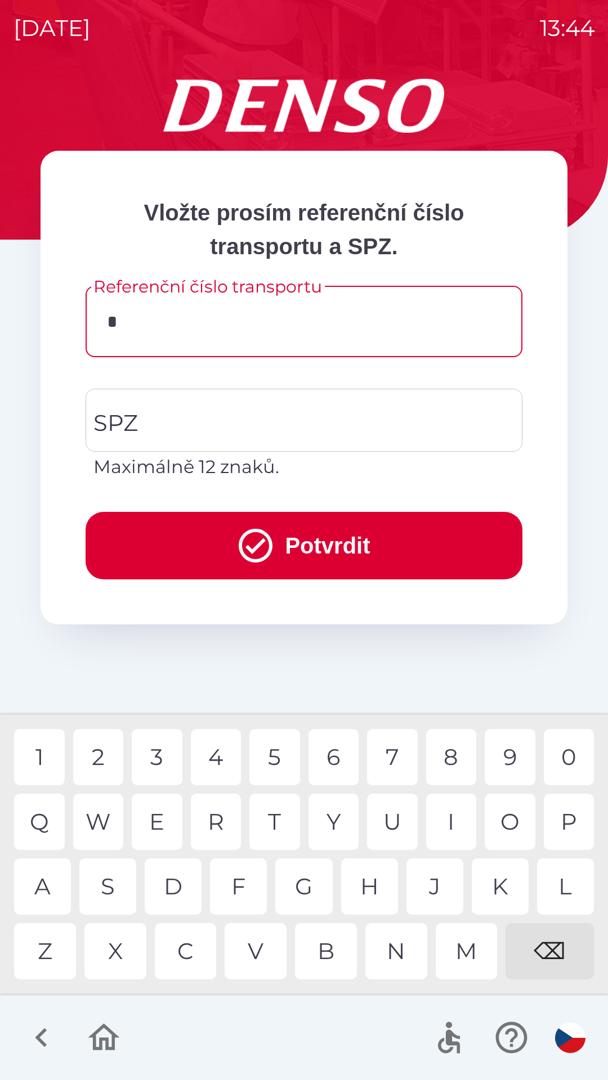
click at [393, 958] on div "N" at bounding box center [396, 951] width 62 height 56
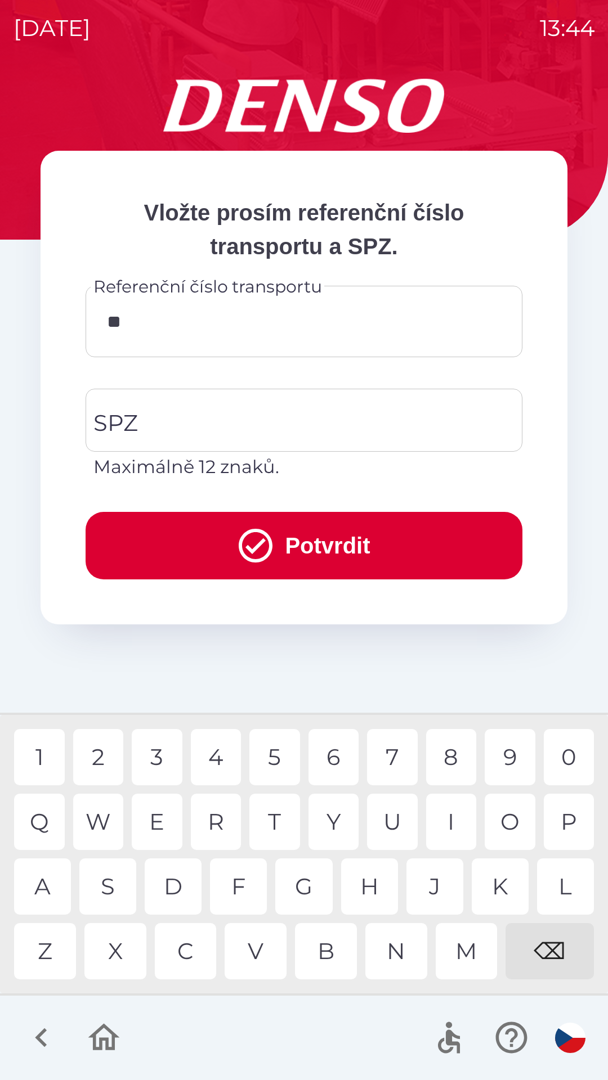
click at [163, 827] on div "E" at bounding box center [157, 822] width 51 height 56
click at [224, 756] on div "4" at bounding box center [216, 757] width 51 height 56
click at [102, 751] on div "2" at bounding box center [98, 757] width 51 height 56
click at [402, 751] on div "7" at bounding box center [392, 757] width 51 height 56
click at [581, 755] on div "0" at bounding box center [569, 757] width 51 height 56
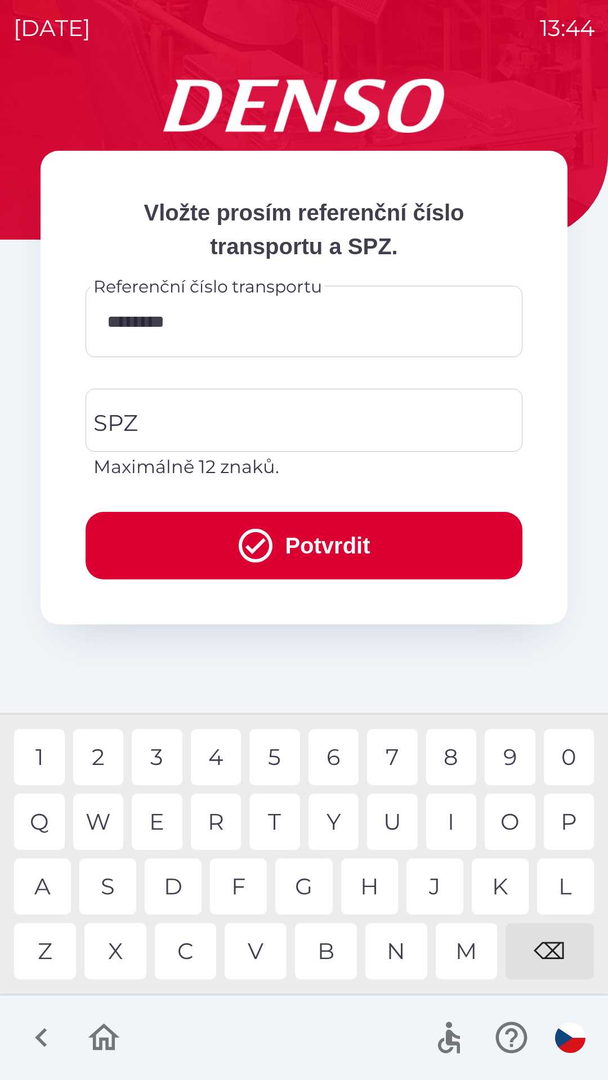
click at [327, 750] on div "6" at bounding box center [333, 757] width 51 height 56
click at [158, 759] on div "3" at bounding box center [157, 757] width 51 height 56
type input "**********"
click at [207, 421] on input "SPZ" at bounding box center [296, 420] width 410 height 53
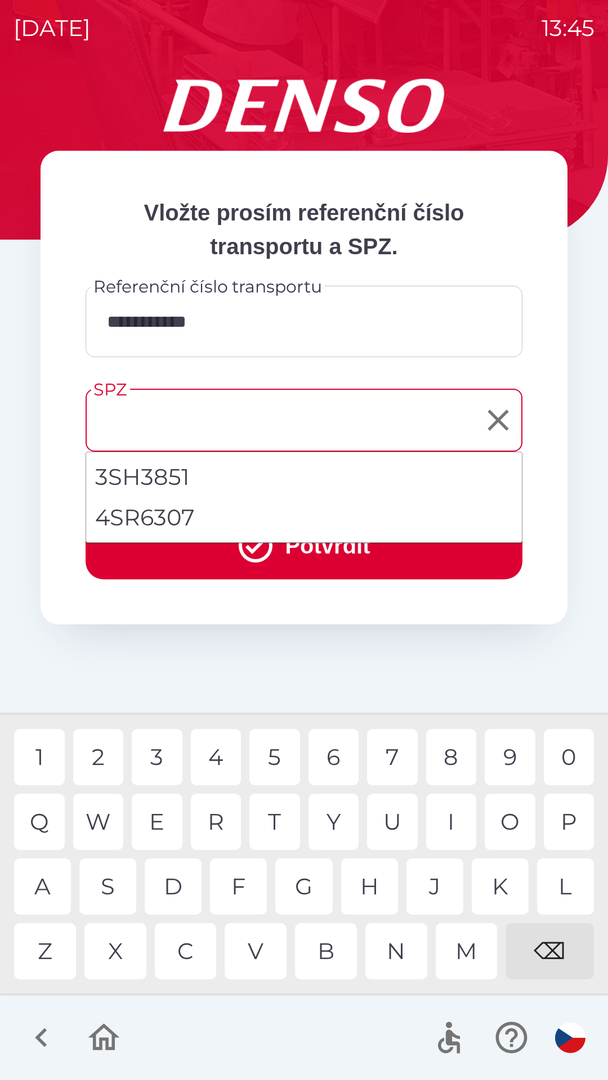
click at [190, 521] on li "4SR6307" at bounding box center [304, 517] width 436 height 41
type input "*******"
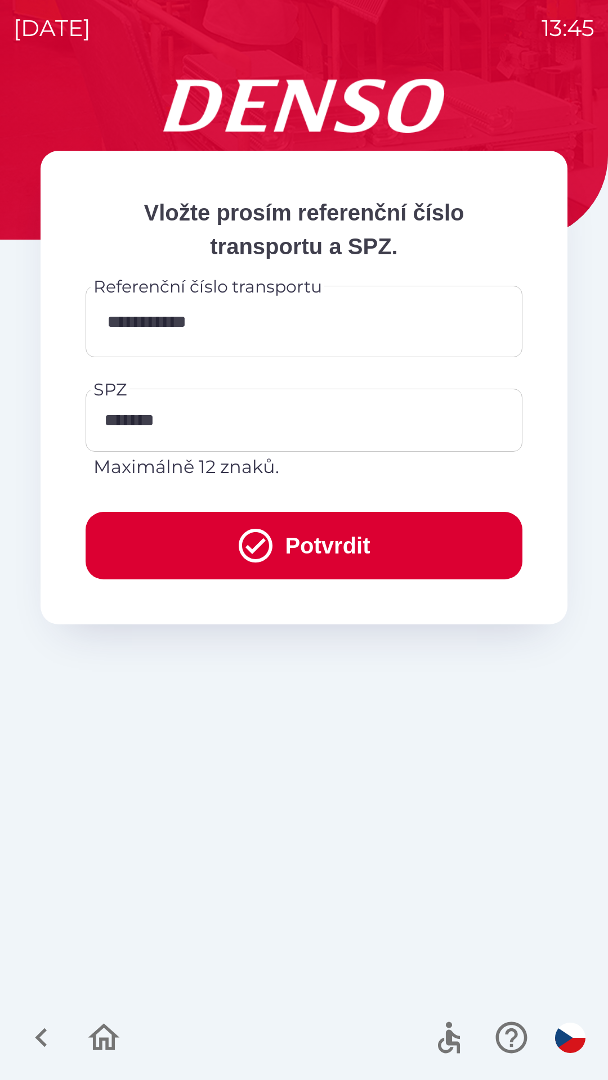
click at [328, 550] on button "Potvrdit" at bounding box center [304, 546] width 437 height 68
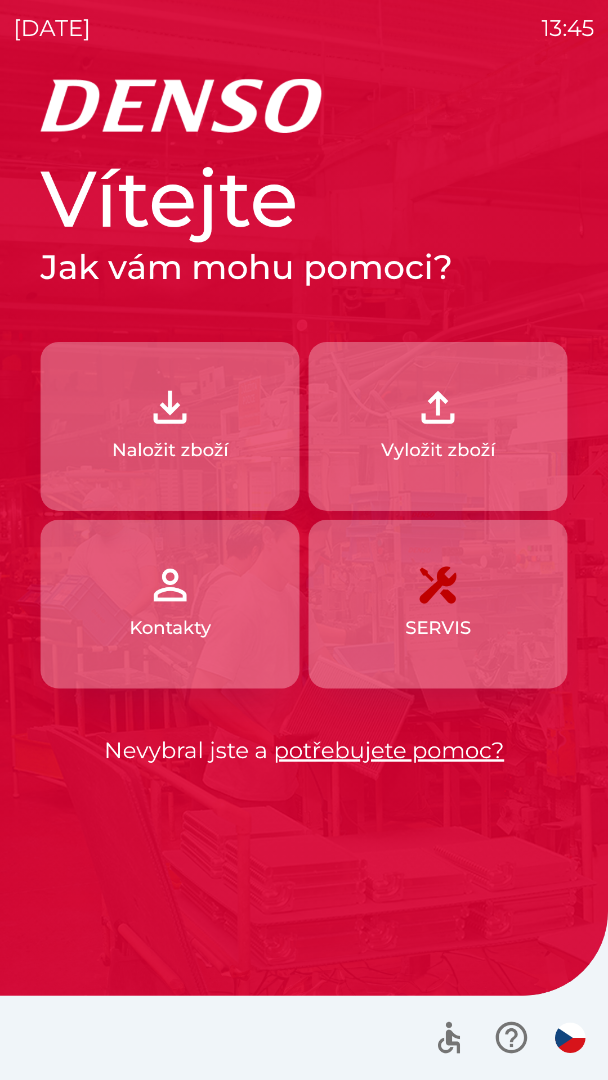
click at [466, 432] on button "Vyložit zboží" at bounding box center [437, 426] width 259 height 169
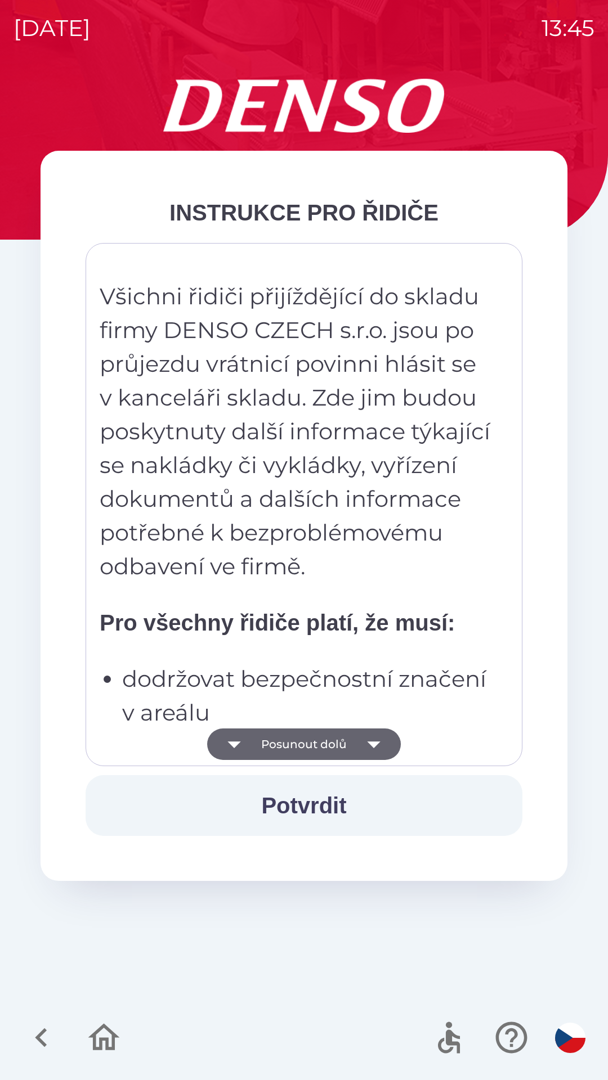
click at [320, 742] on button "Posunout dolů" at bounding box center [304, 745] width 194 height 32
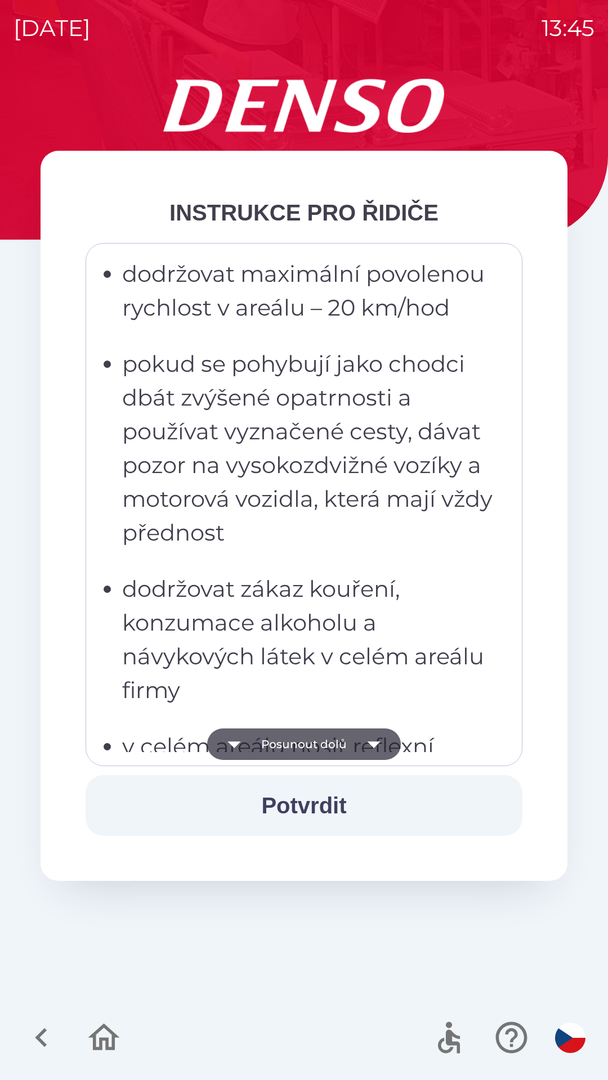
click at [318, 742] on button "Posunout dolů" at bounding box center [304, 745] width 194 height 32
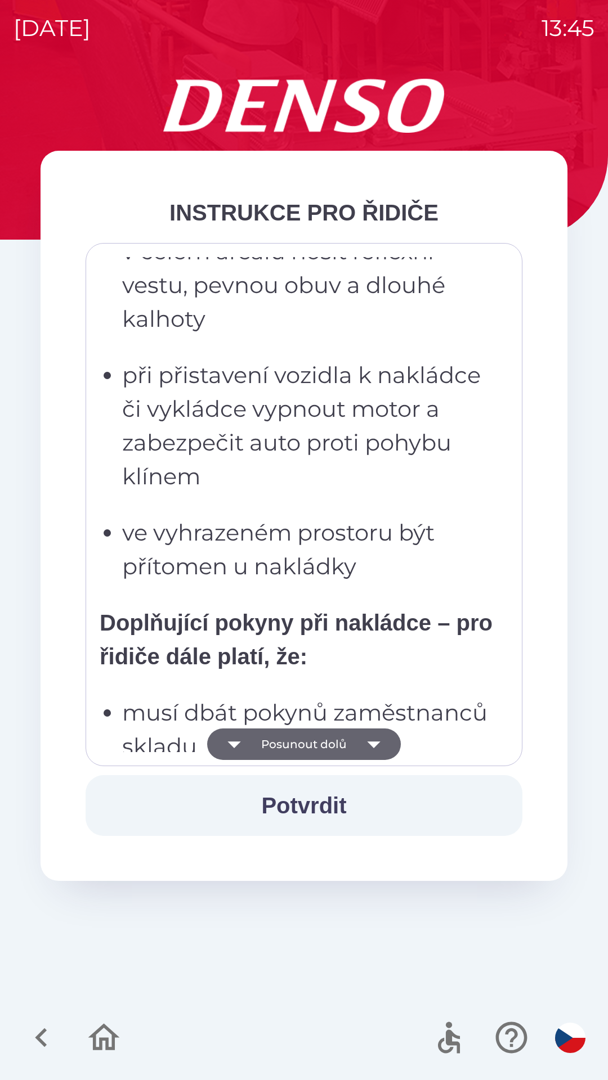
click at [315, 743] on button "Posunout dolů" at bounding box center [304, 745] width 194 height 32
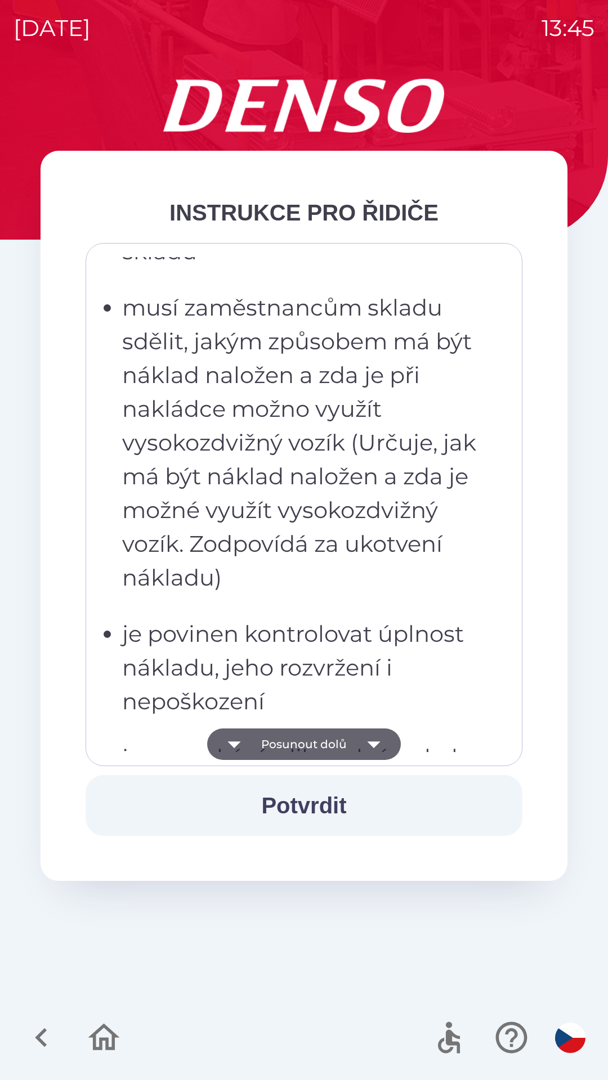
click at [319, 742] on button "Posunout dolů" at bounding box center [304, 745] width 194 height 32
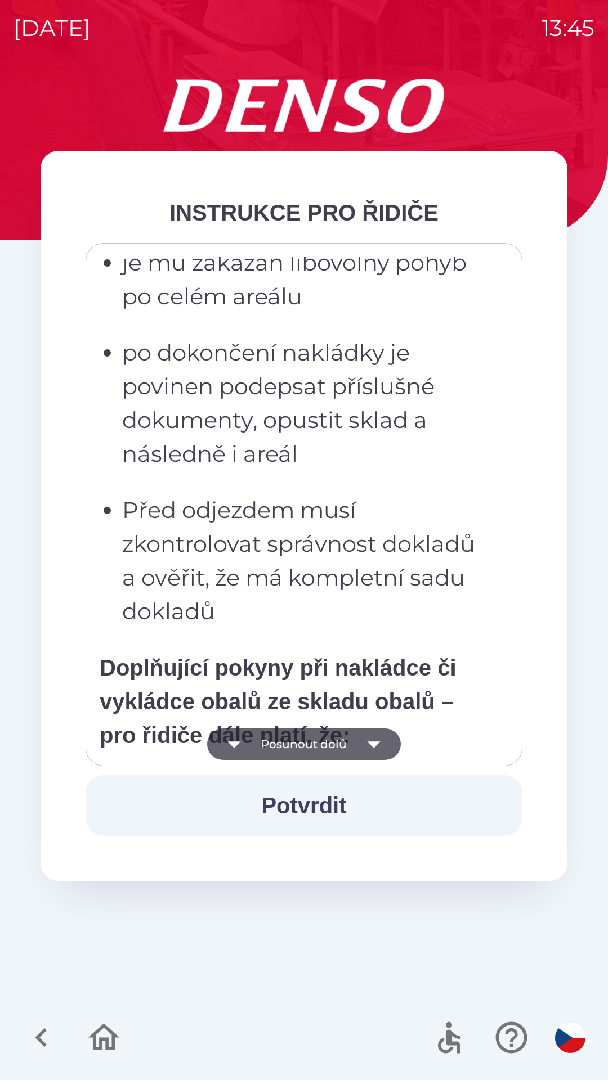
click at [319, 744] on button "Posunout dolů" at bounding box center [304, 745] width 194 height 32
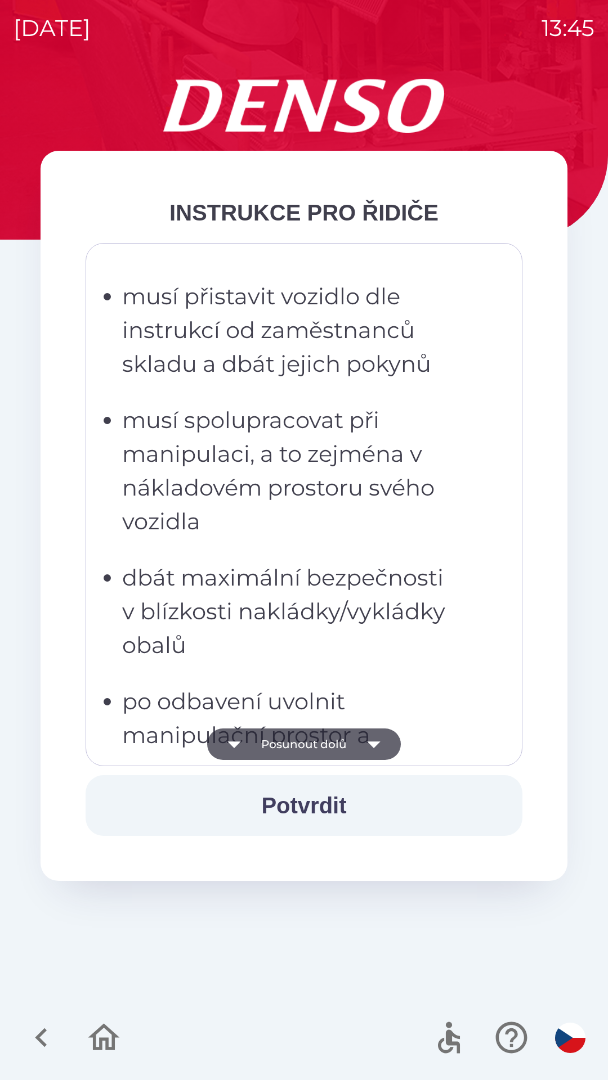
click at [319, 738] on button "Posunout dolů" at bounding box center [304, 745] width 194 height 32
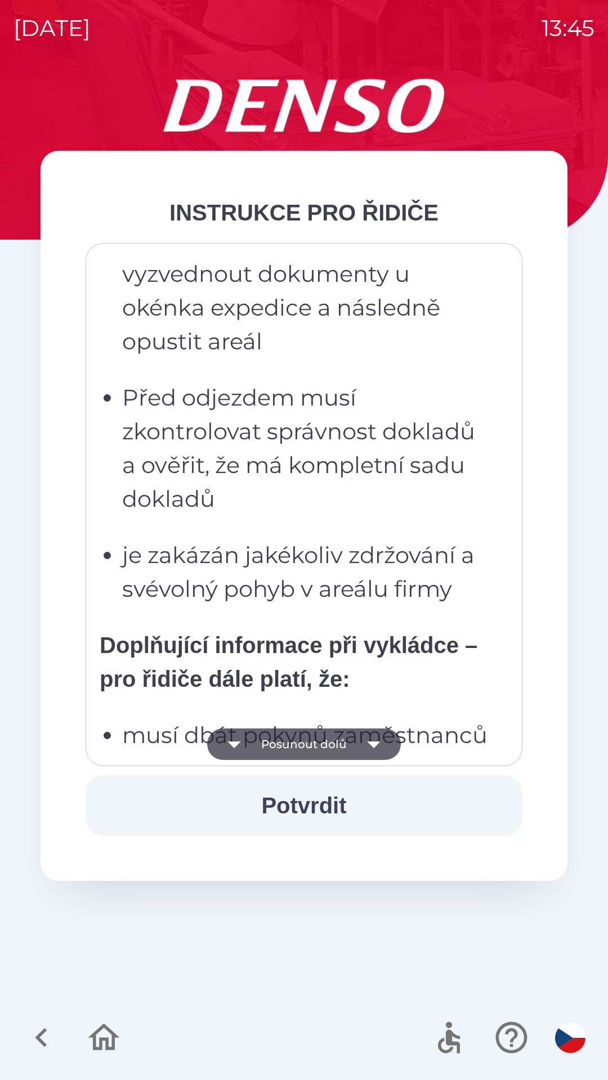
click at [316, 743] on button "Posunout dolů" at bounding box center [304, 745] width 194 height 32
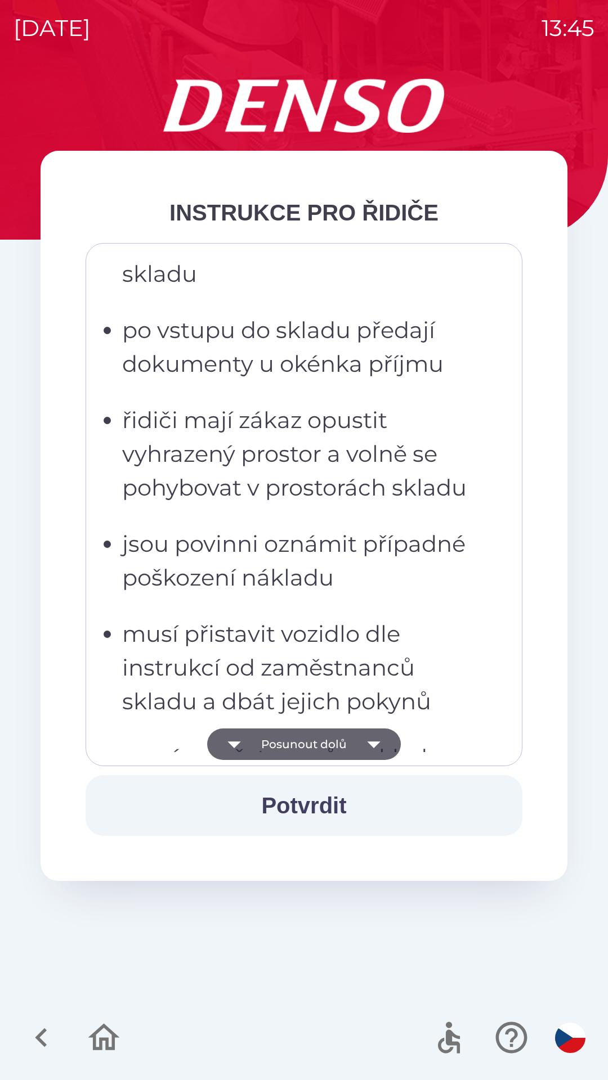
click at [314, 740] on button "Posunout dolů" at bounding box center [304, 745] width 194 height 32
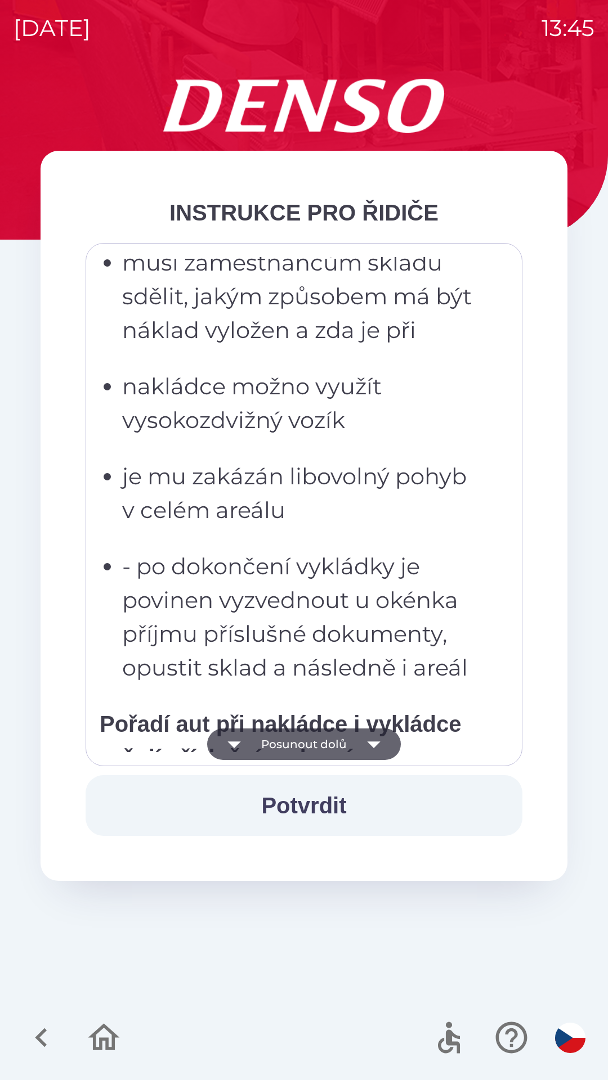
click at [313, 746] on button "Posunout dolů" at bounding box center [304, 745] width 194 height 32
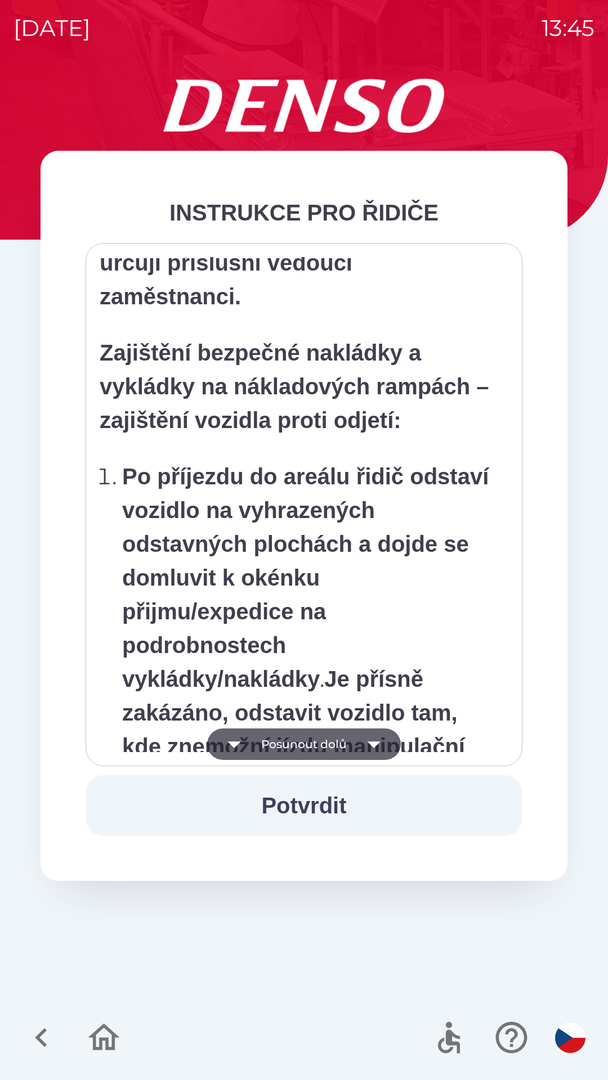
click at [316, 743] on button "Posunout dolů" at bounding box center [304, 745] width 194 height 32
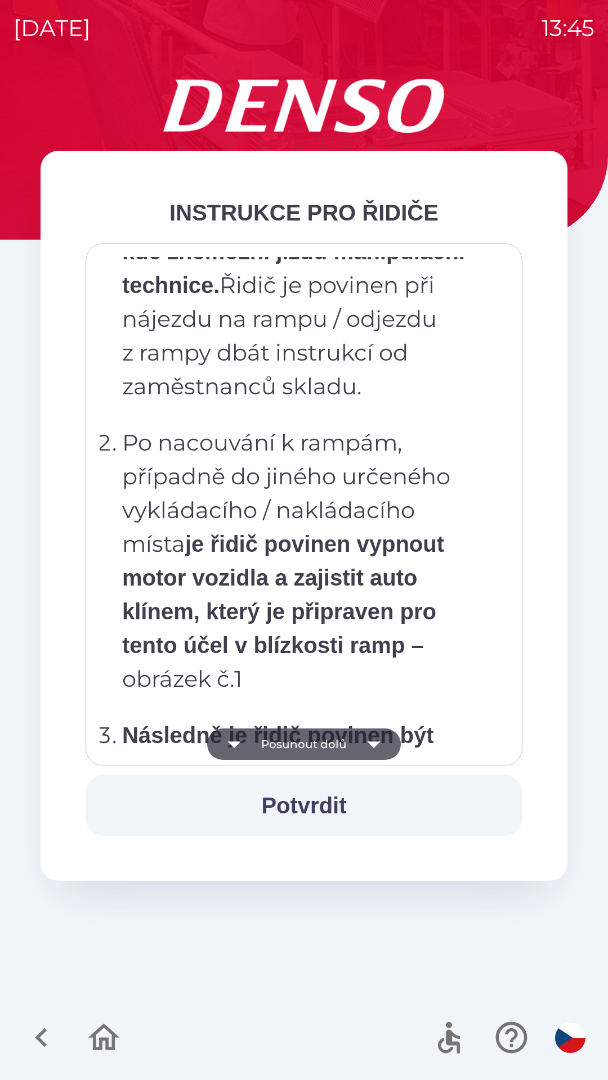
click at [316, 743] on button "Posunout dolů" at bounding box center [304, 745] width 194 height 32
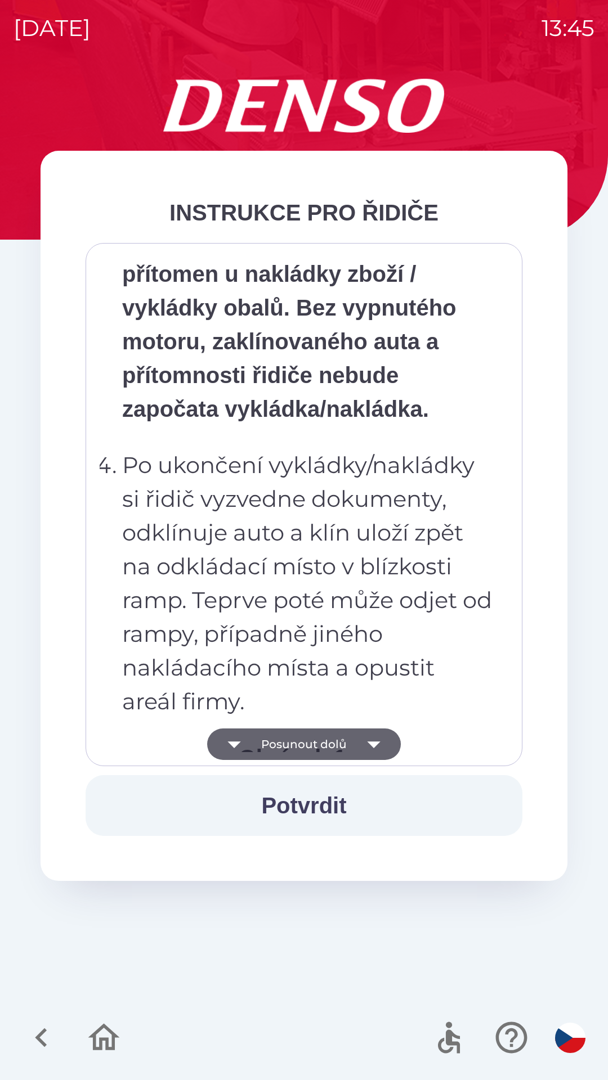
click at [320, 745] on button "Posunout dolů" at bounding box center [304, 745] width 194 height 32
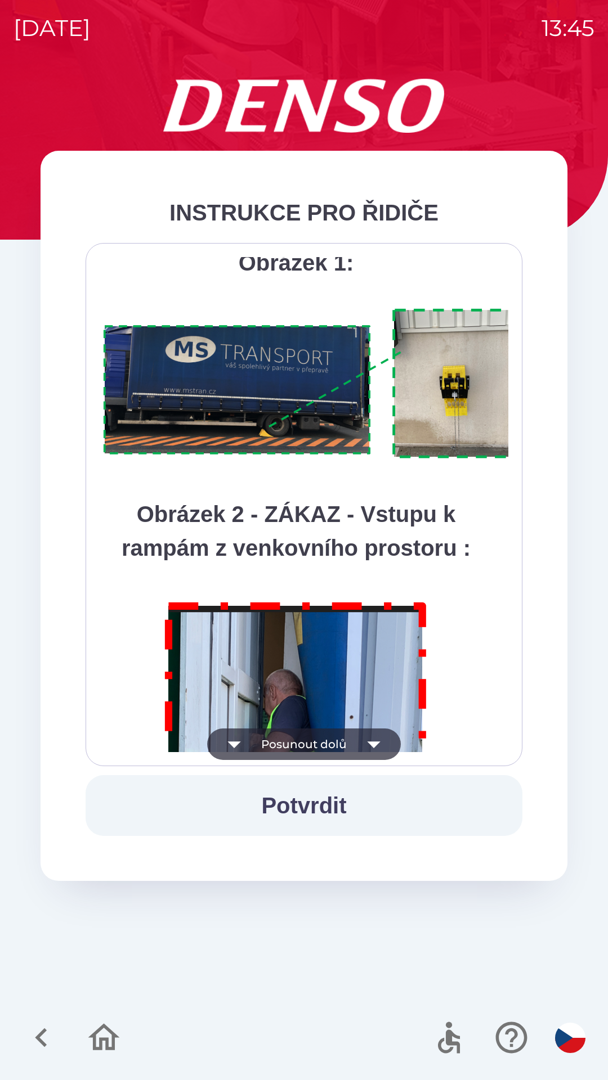
click at [319, 746] on button "Posunout dolů" at bounding box center [304, 745] width 194 height 32
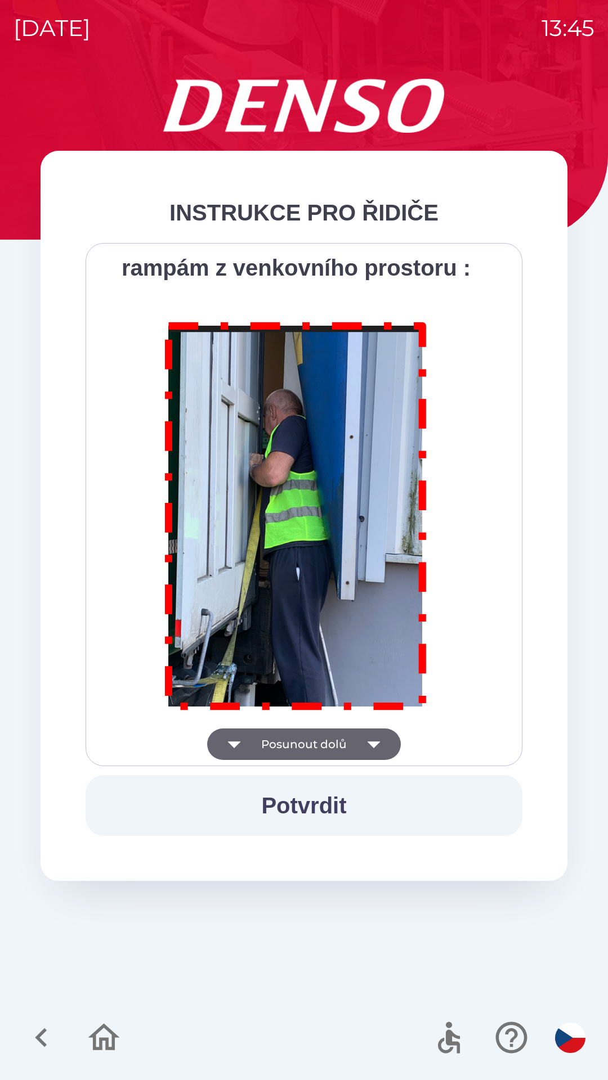
click at [322, 743] on div "Všichni řidiči přijíždějící do skladu firmy DENSO CZECH s.r.o. jsou po průjezdu…" at bounding box center [304, 504] width 409 height 495
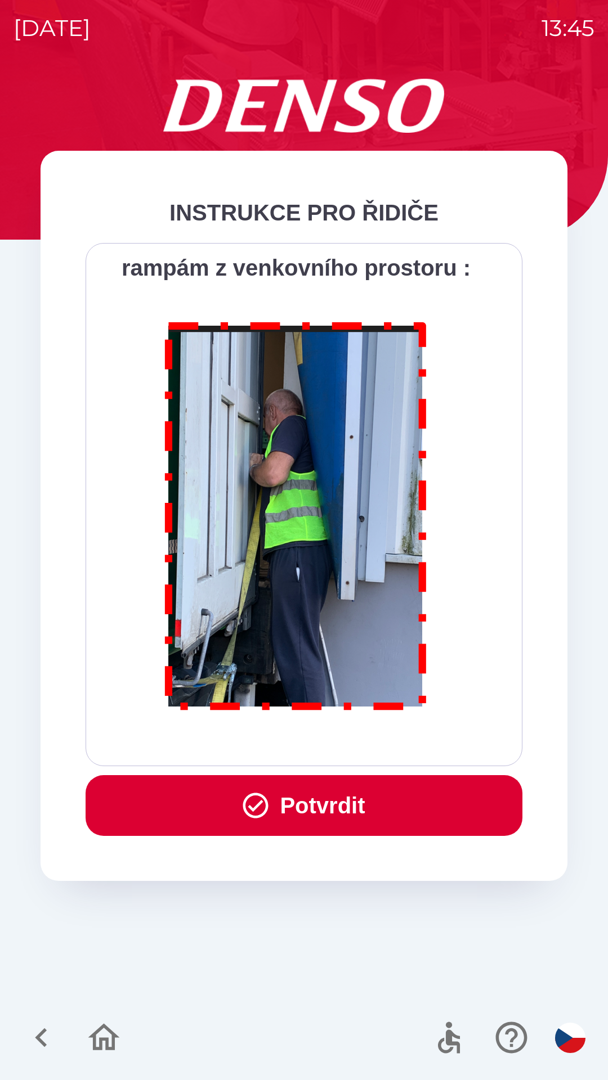
click at [315, 802] on button "Potvrdit" at bounding box center [304, 805] width 437 height 61
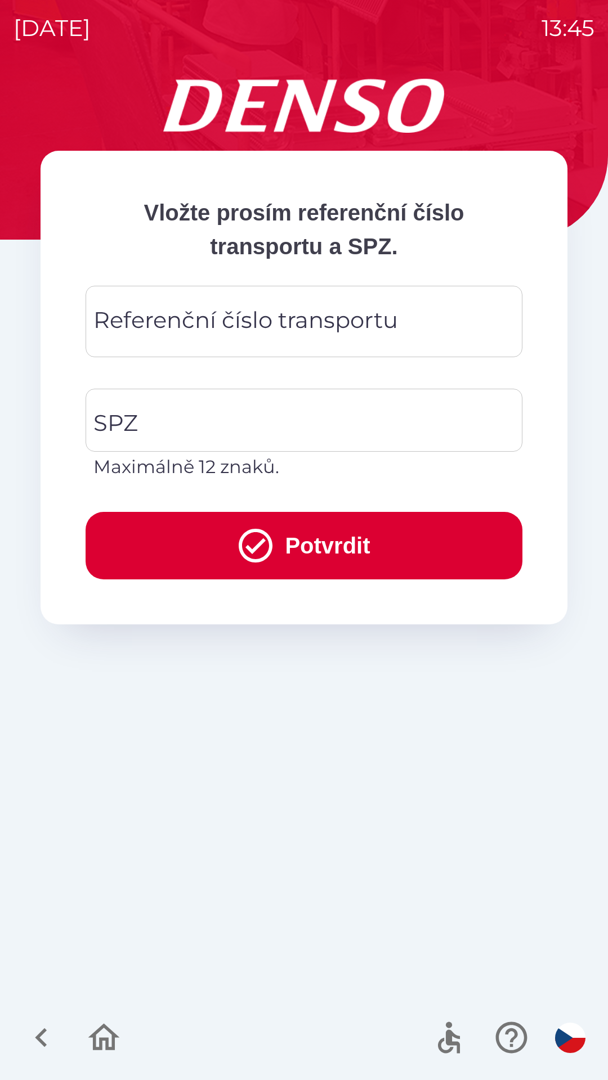
click at [239, 323] on div "Referenční číslo transportu Referenční číslo transportu" at bounding box center [304, 321] width 437 height 71
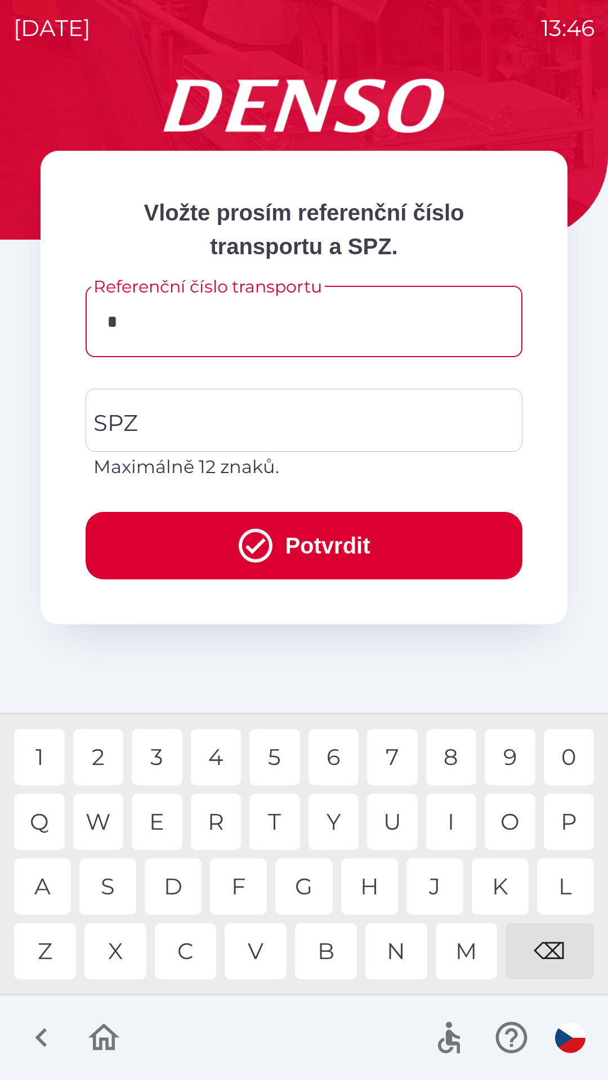
click at [48, 881] on div "A" at bounding box center [42, 887] width 57 height 56
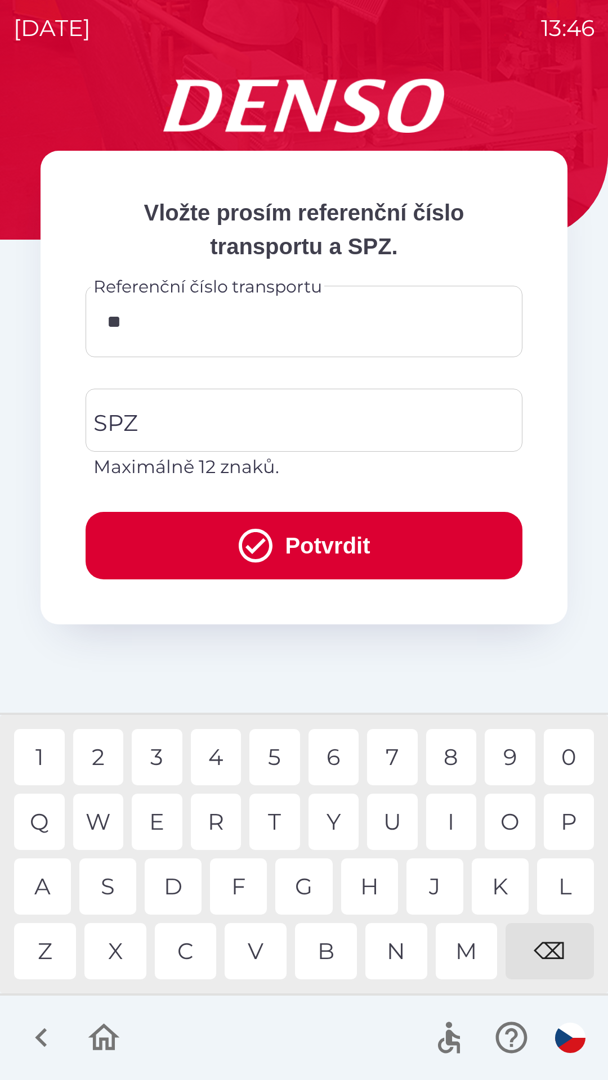
click at [453, 815] on div "I" at bounding box center [451, 822] width 51 height 56
click at [217, 818] on div "R" at bounding box center [216, 822] width 51 height 56
click at [569, 756] on div "0" at bounding box center [569, 757] width 51 height 56
type input "*******"
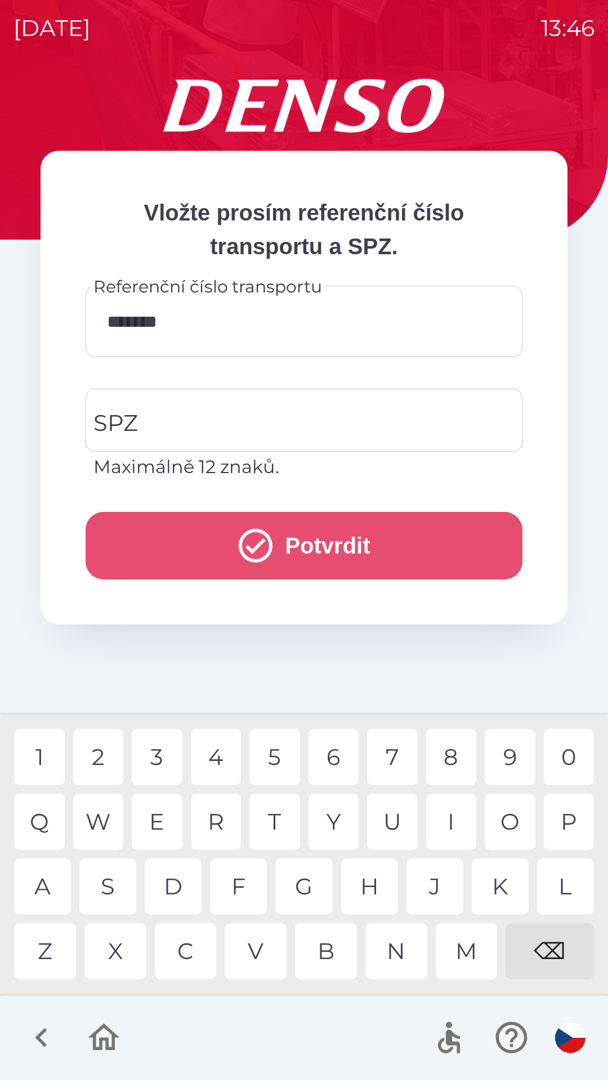
click at [347, 540] on button "Potvrdit" at bounding box center [304, 546] width 437 height 68
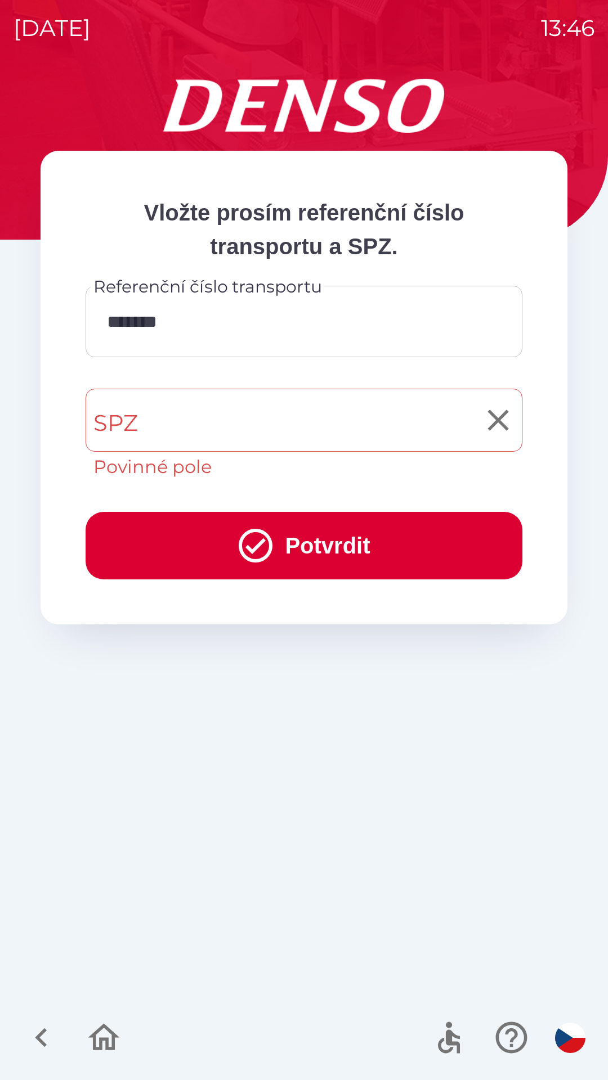
click at [190, 415] on input "SPZ" at bounding box center [296, 420] width 410 height 53
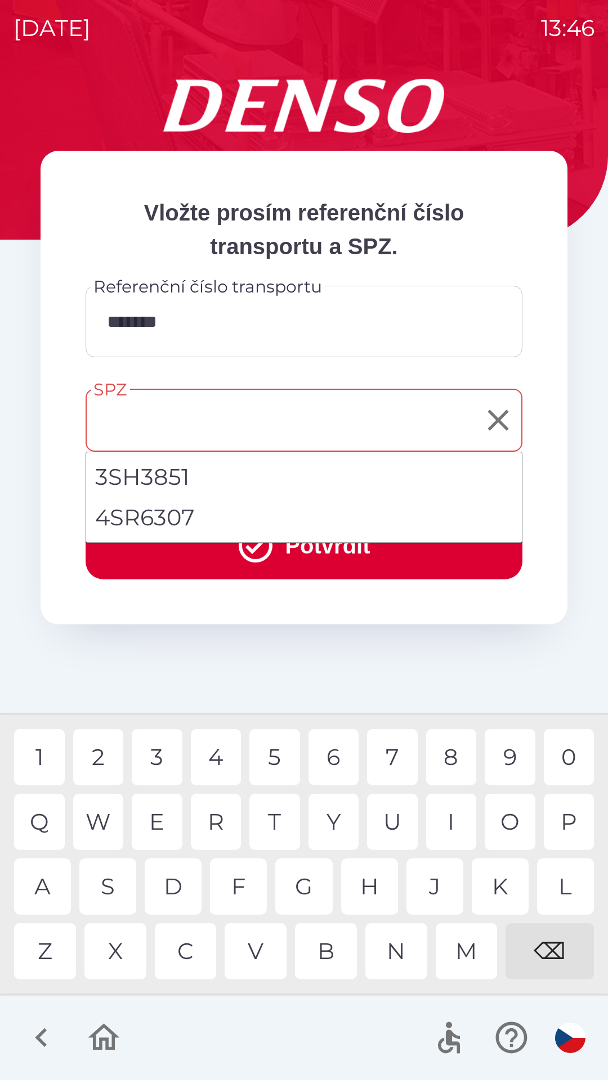
click at [190, 517] on li "4SR6307" at bounding box center [304, 517] width 436 height 41
type input "*******"
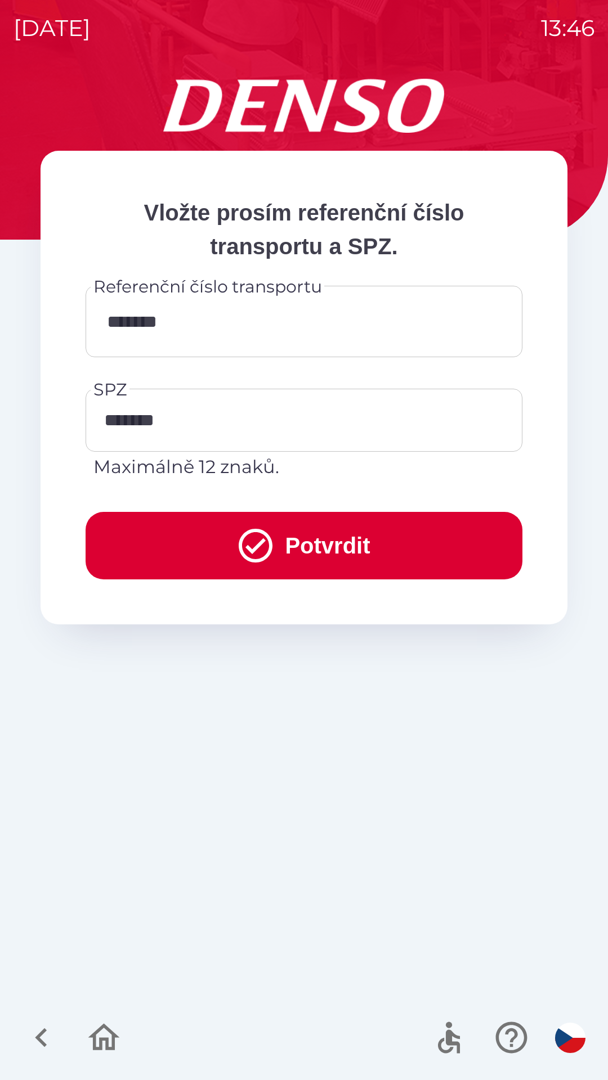
click at [330, 545] on button "Potvrdit" at bounding box center [304, 546] width 437 height 68
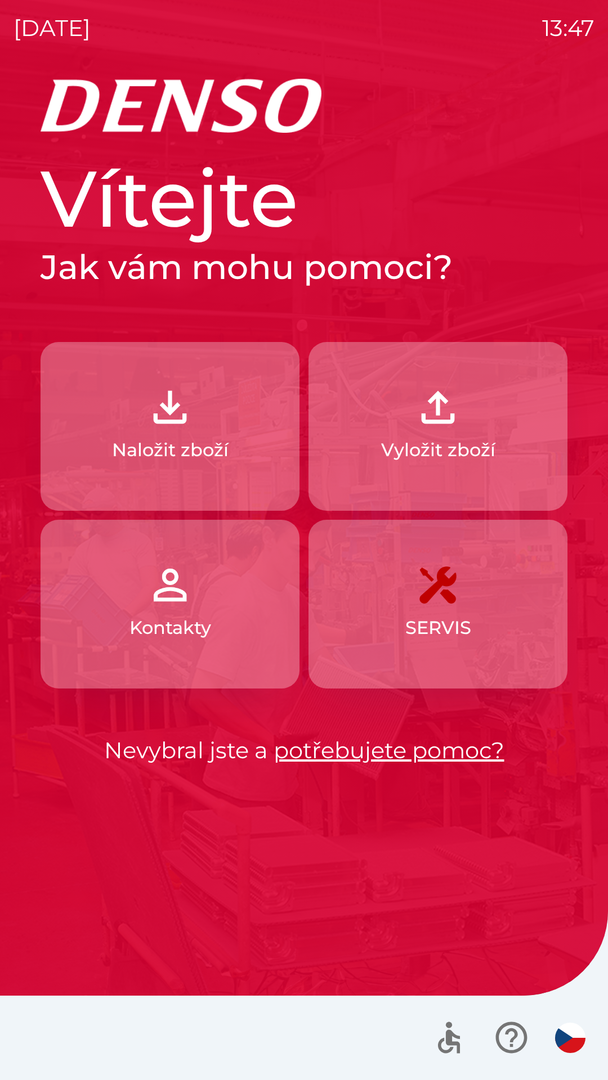
click at [454, 448] on p "Vyložit zboží" at bounding box center [438, 450] width 114 height 27
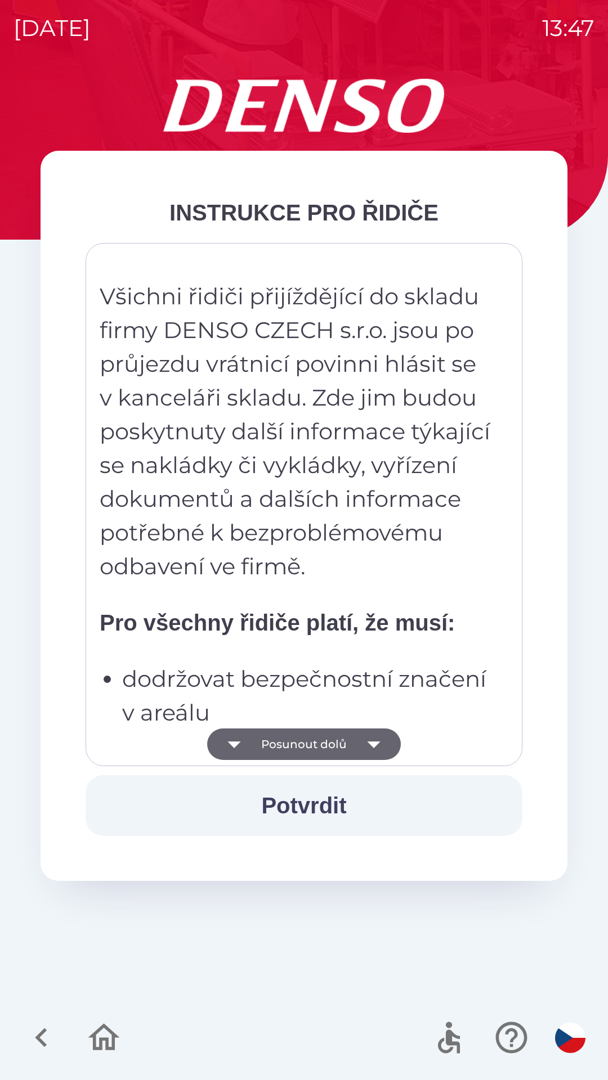
click at [317, 738] on button "Posunout dolů" at bounding box center [304, 745] width 194 height 32
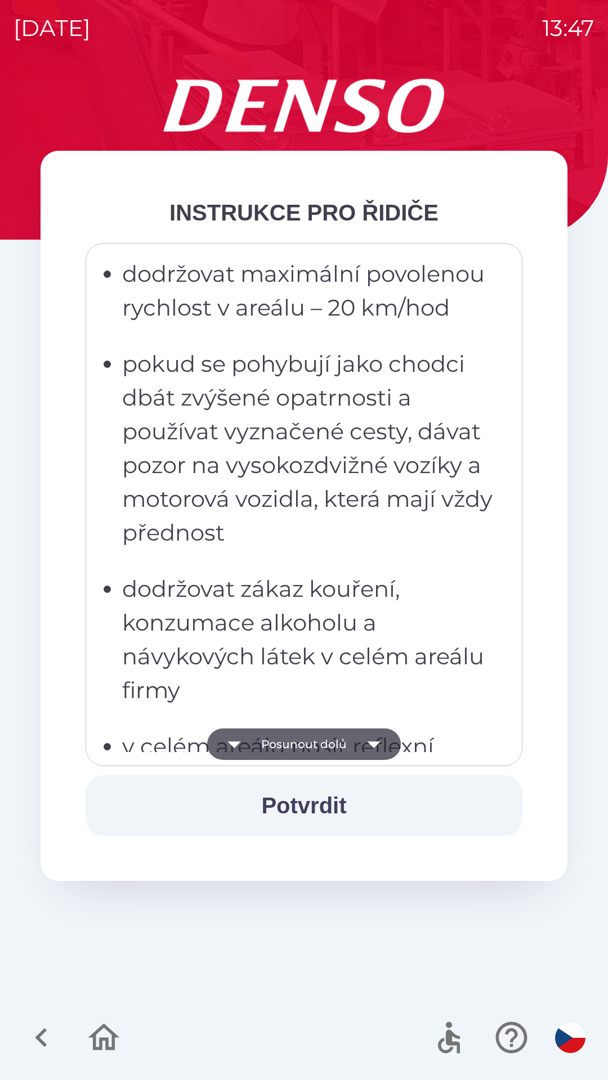
click at [314, 740] on button "Posunout dolů" at bounding box center [304, 745] width 194 height 32
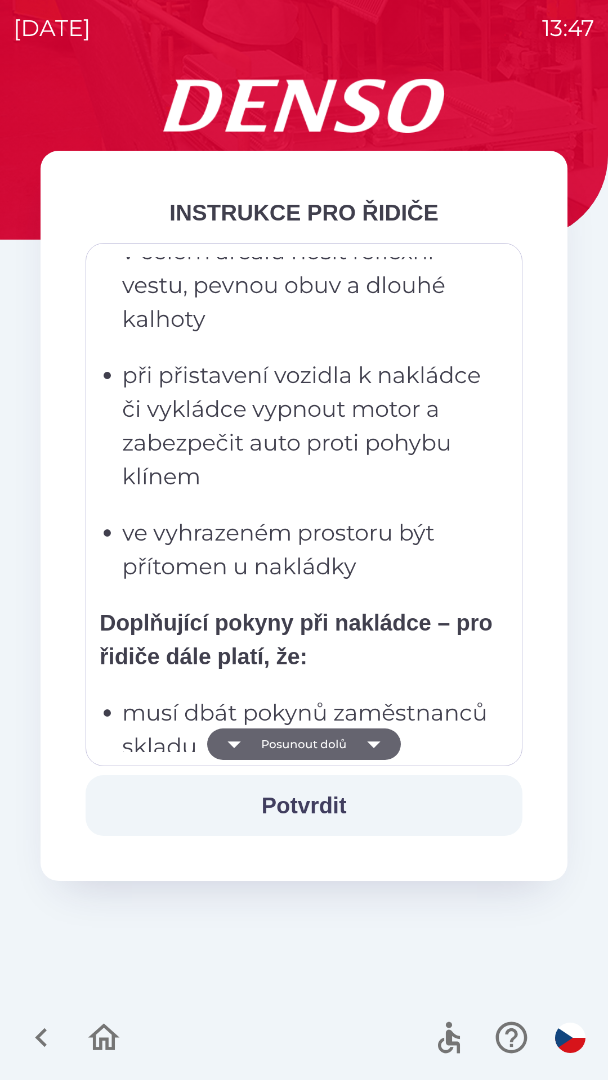
click at [316, 739] on button "Posunout dolů" at bounding box center [304, 745] width 194 height 32
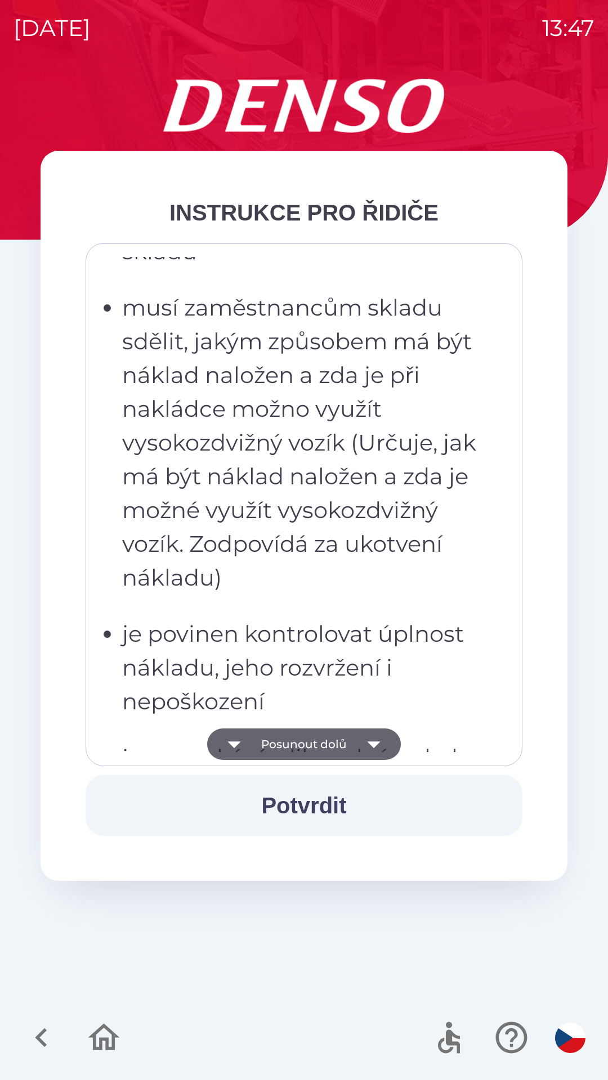
click at [321, 736] on button "Posunout dolů" at bounding box center [304, 745] width 194 height 32
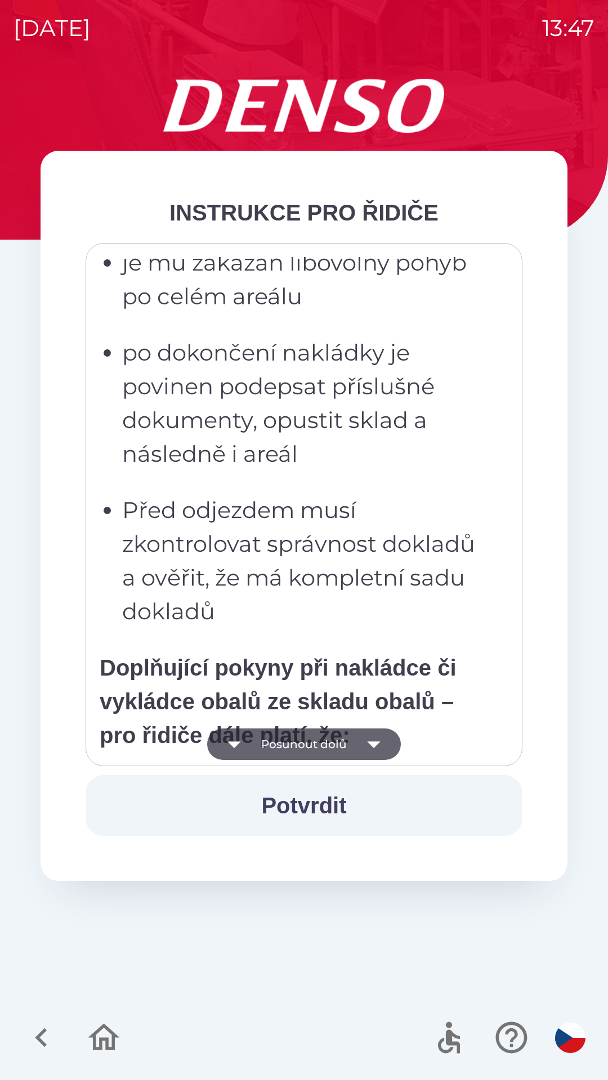
click at [322, 743] on button "Posunout dolů" at bounding box center [304, 745] width 194 height 32
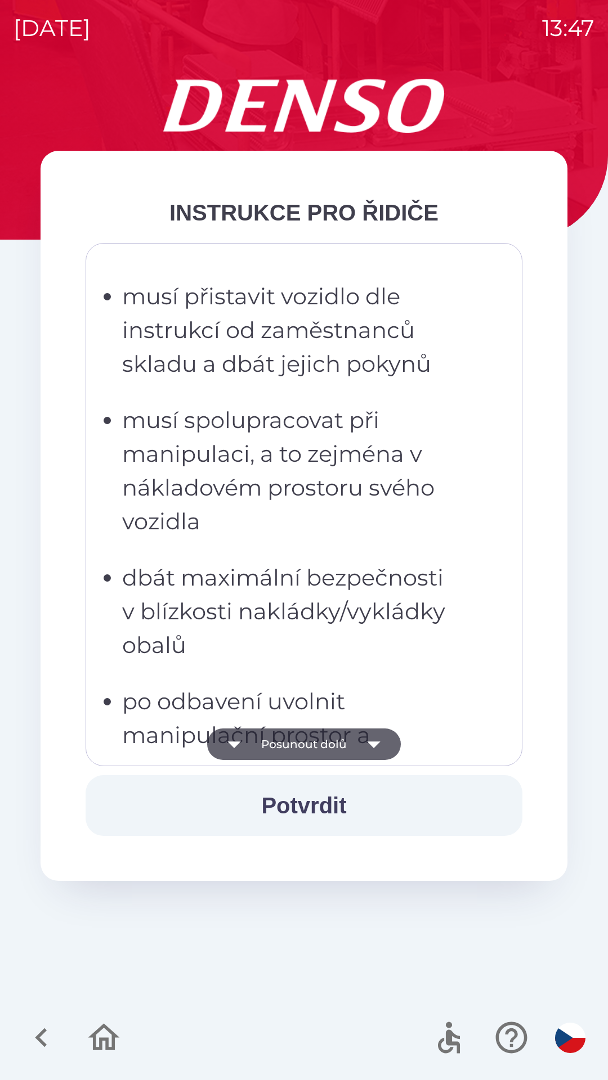
click at [322, 743] on button "Posunout dolů" at bounding box center [304, 745] width 194 height 32
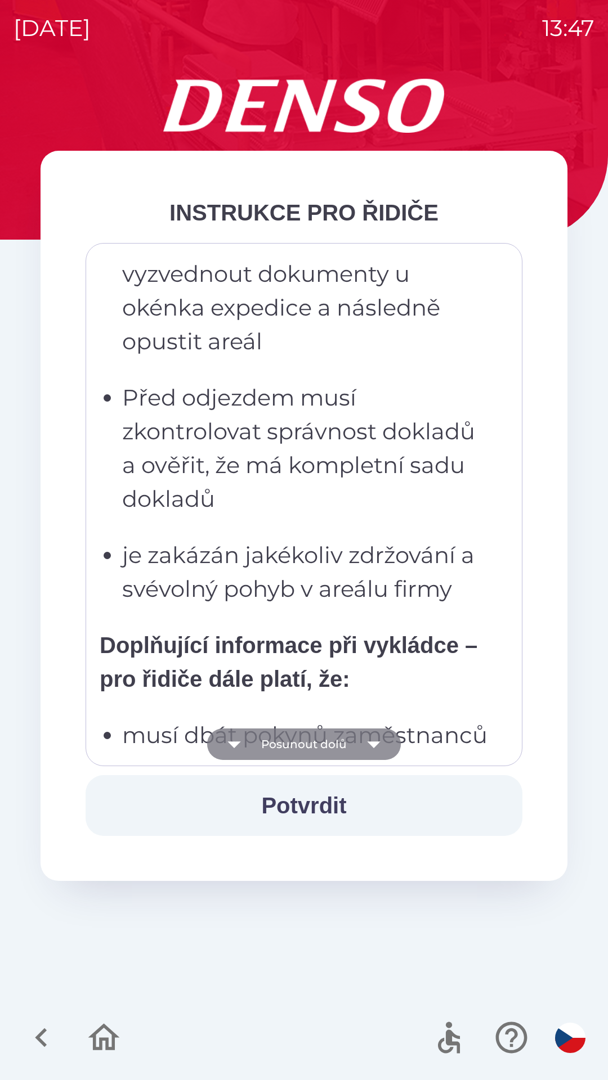
click at [323, 747] on button "Posunout dolů" at bounding box center [304, 745] width 194 height 32
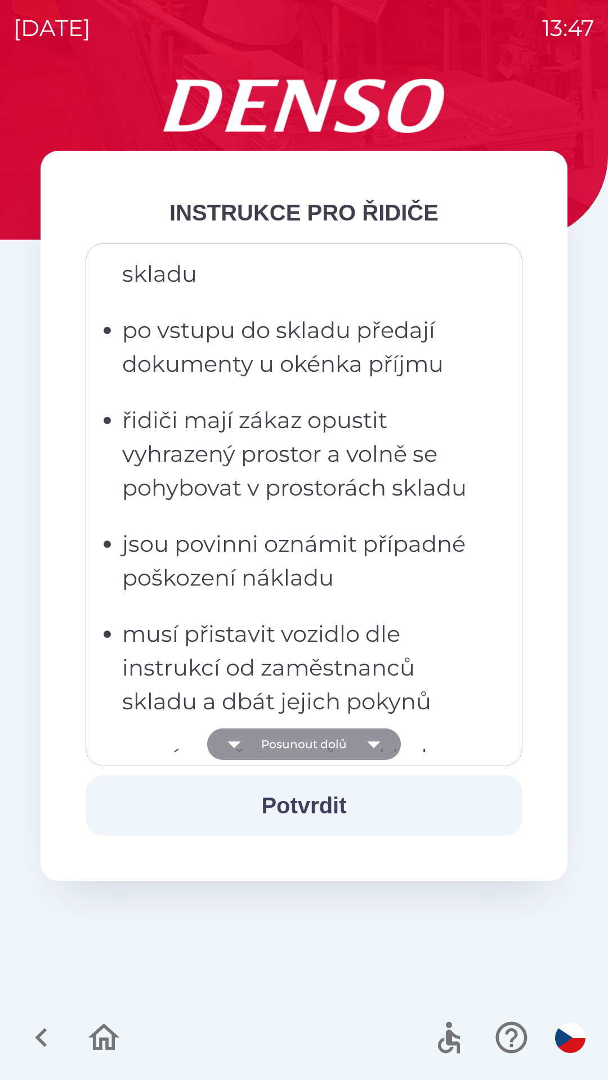
click at [325, 745] on button "Posunout dolů" at bounding box center [304, 745] width 194 height 32
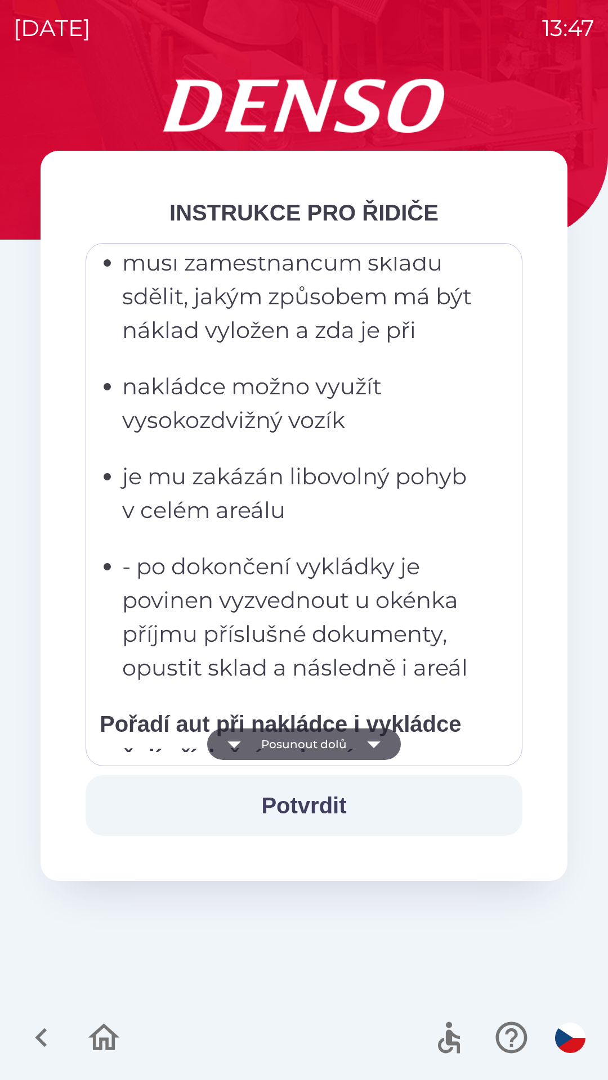
click at [329, 749] on button "Posunout dolů" at bounding box center [304, 745] width 194 height 32
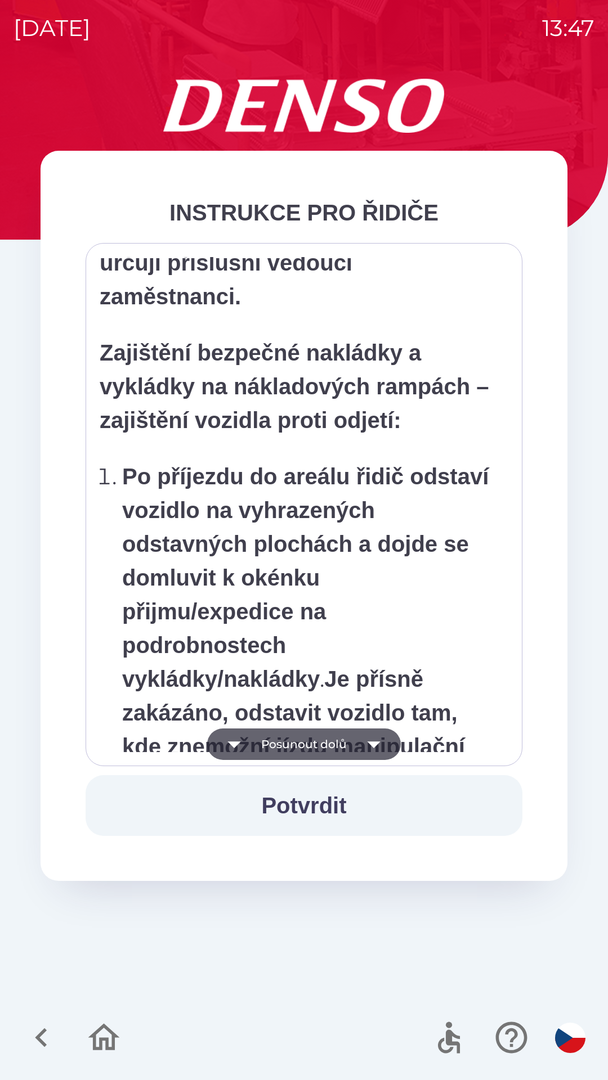
click at [330, 749] on button "Posunout dolů" at bounding box center [304, 745] width 194 height 32
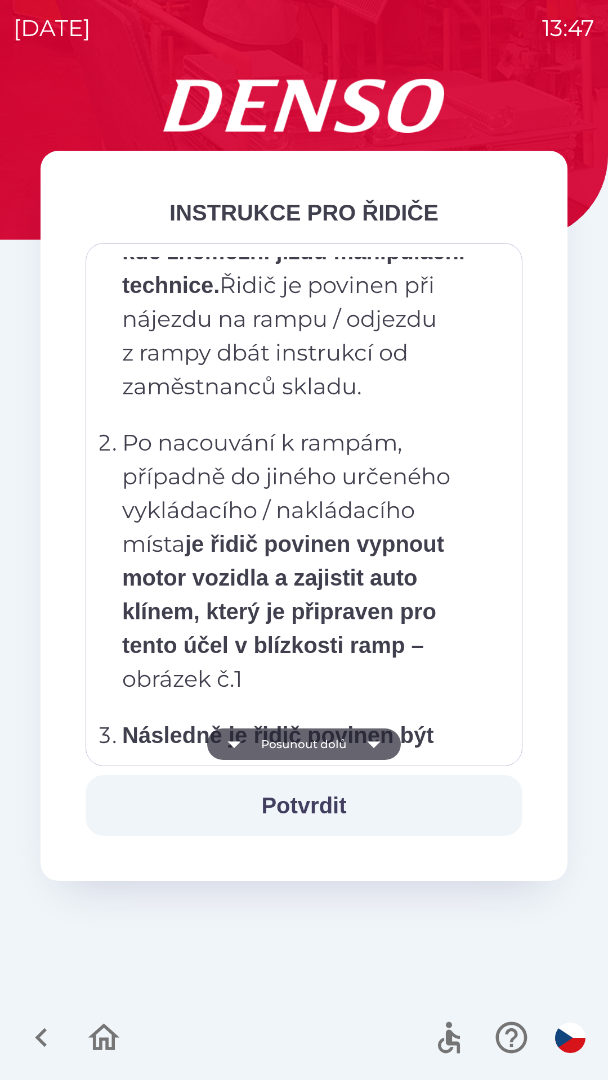
click at [331, 747] on button "Posunout dolů" at bounding box center [304, 745] width 194 height 32
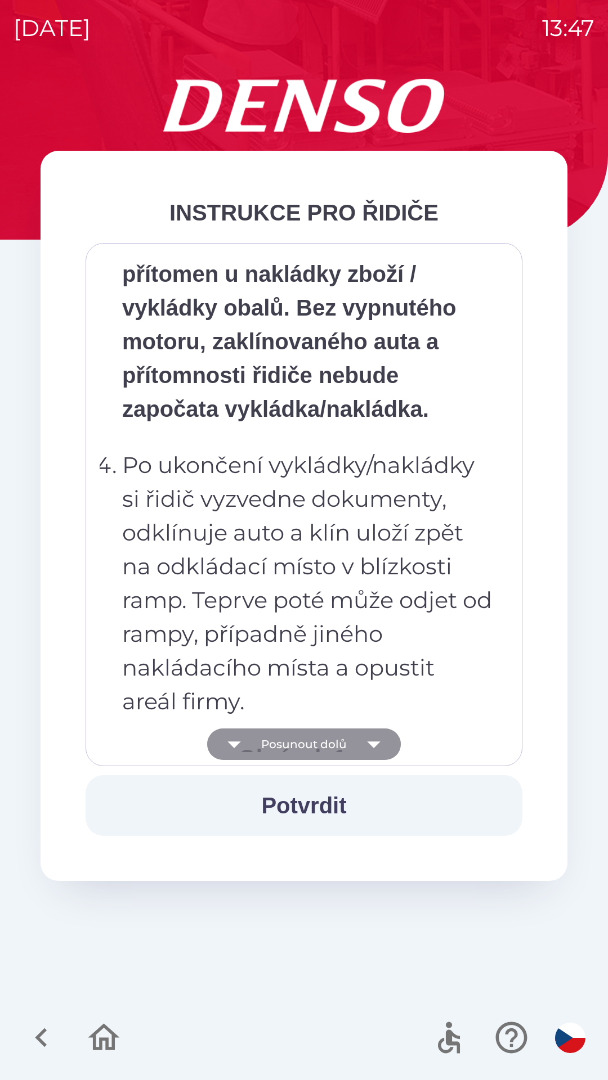
click at [330, 746] on button "Posunout dolů" at bounding box center [304, 745] width 194 height 32
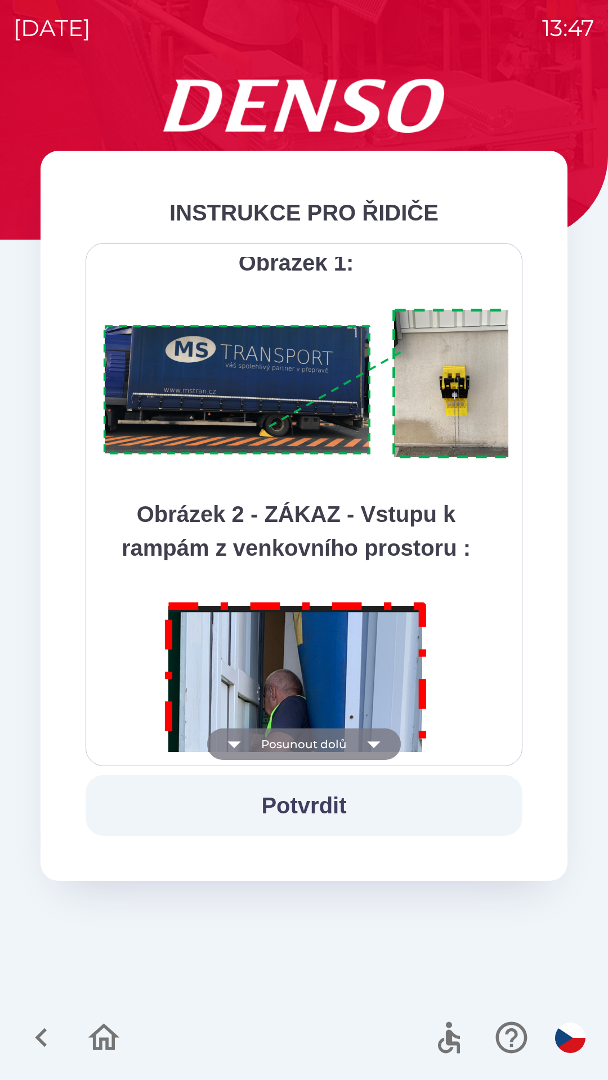
click at [329, 744] on button "Posunout dolů" at bounding box center [304, 745] width 194 height 32
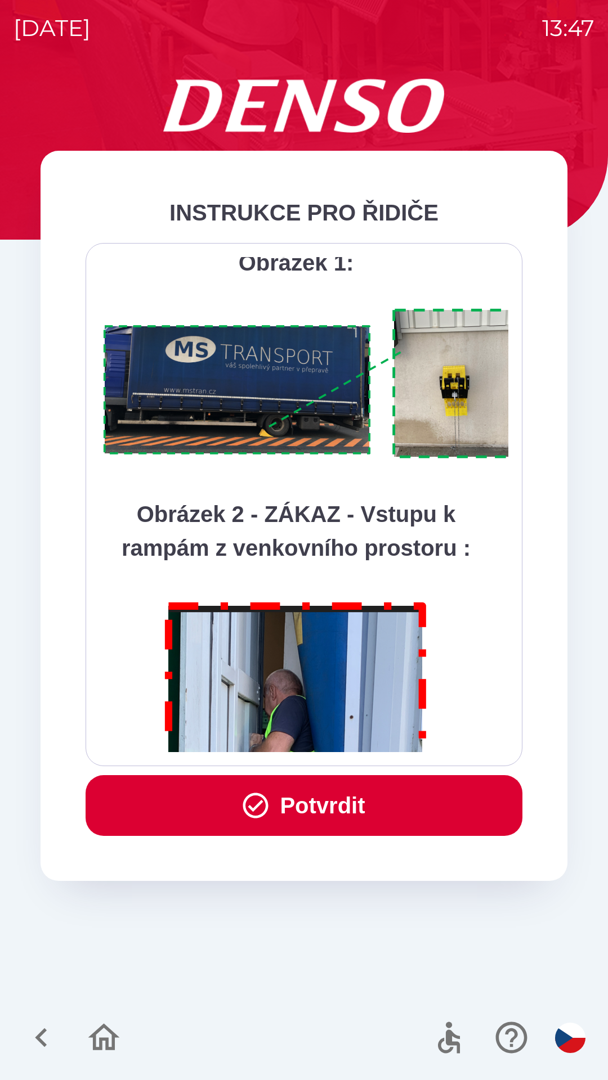
scroll to position [6324, 0]
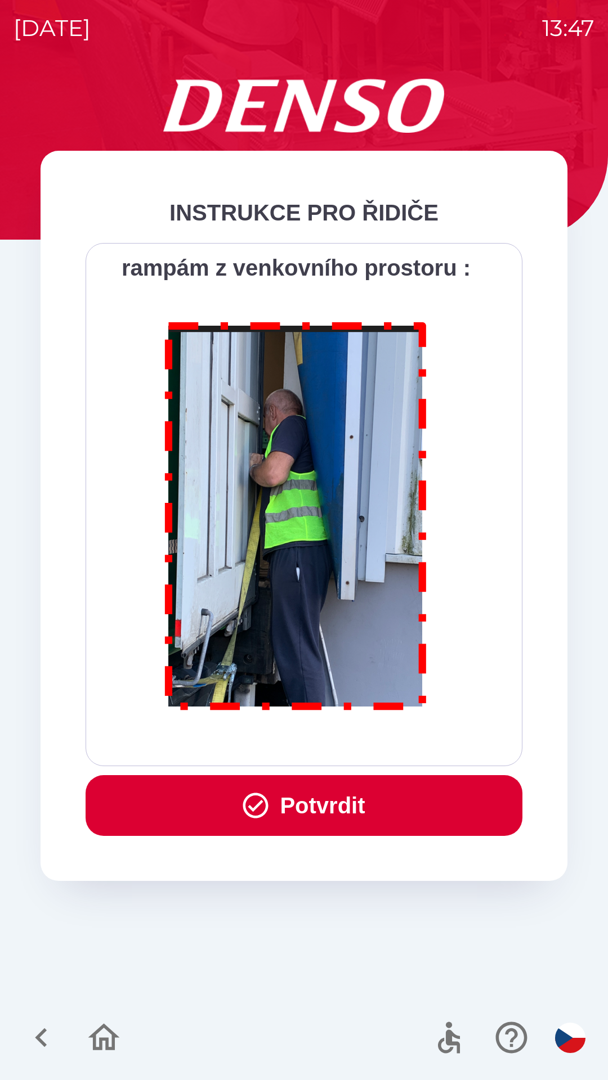
click at [325, 745] on div "Všichni řidiči přijíždějící do skladu firmy DENSO CZECH s.r.o. jsou po průjezdu…" at bounding box center [304, 504] width 409 height 495
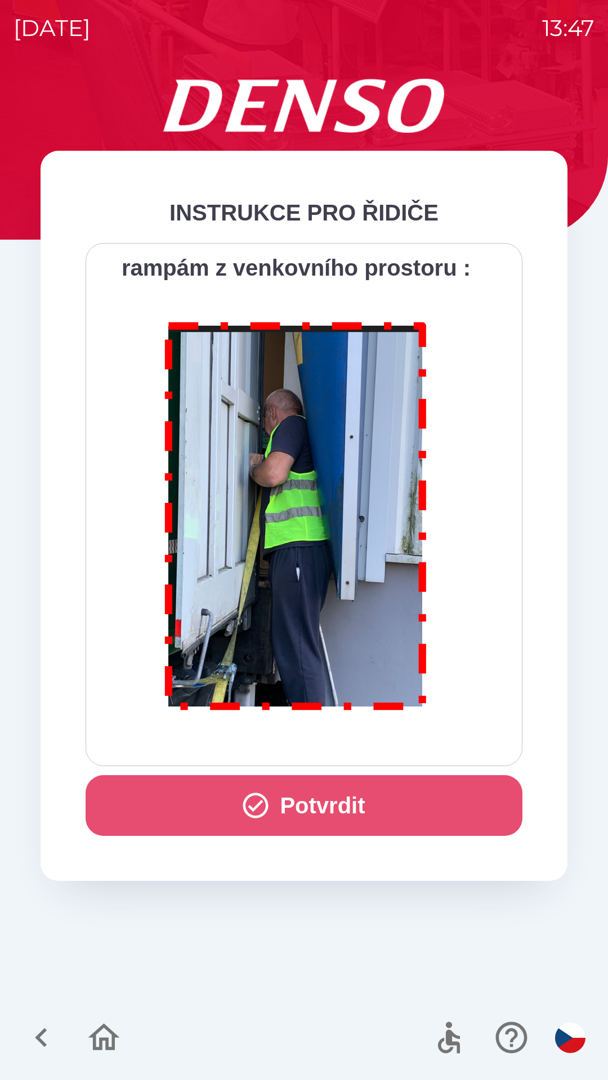
click at [324, 809] on button "Potvrdit" at bounding box center [304, 805] width 437 height 61
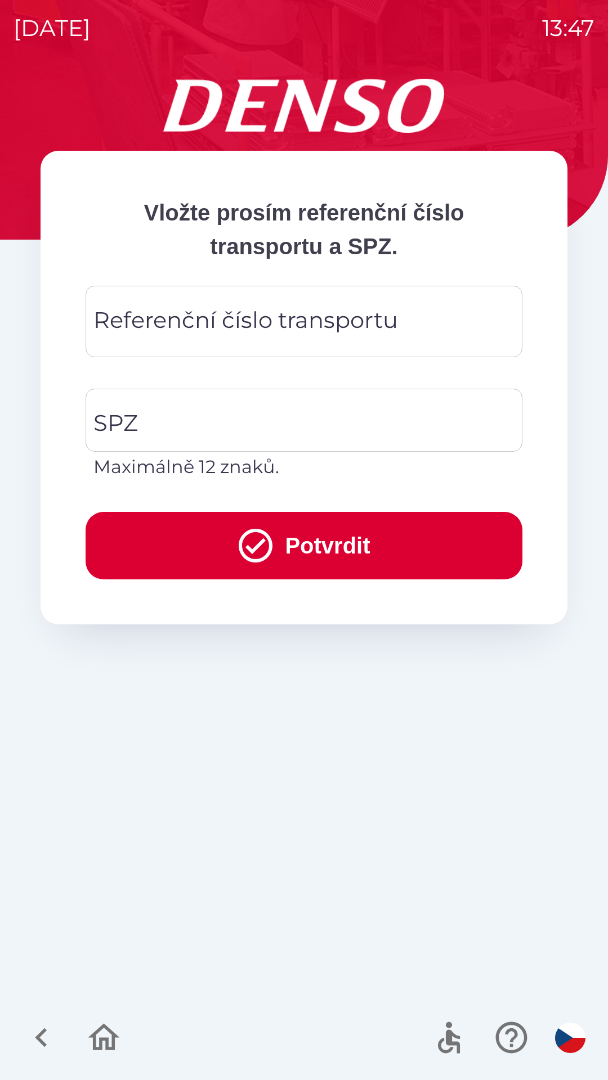
click at [216, 317] on div "Referenční číslo transportu Referenční číslo transportu" at bounding box center [304, 321] width 437 height 71
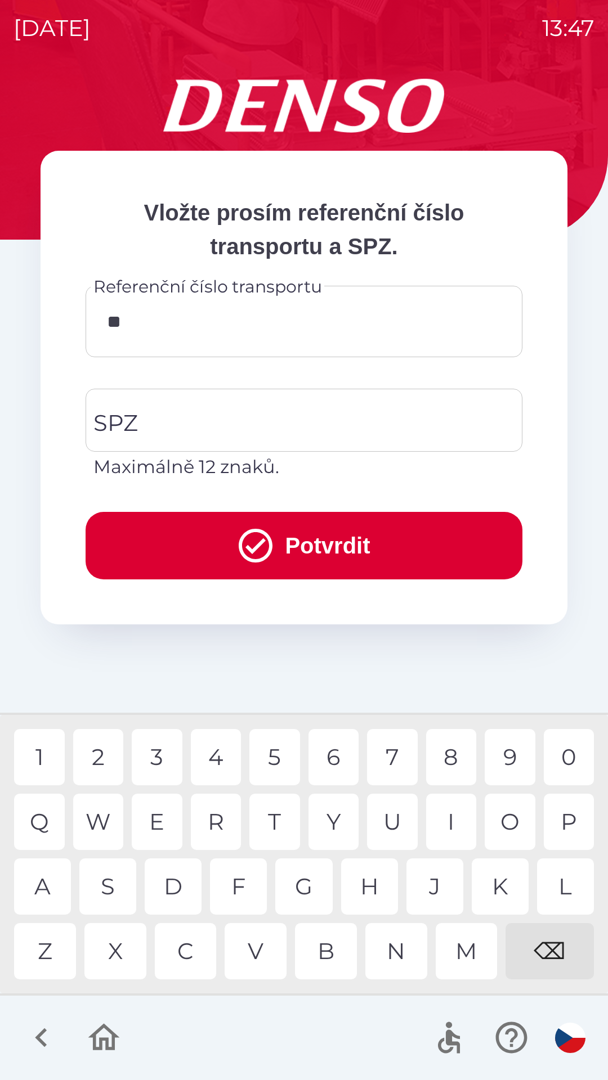
click at [460, 808] on div "I" at bounding box center [451, 822] width 51 height 56
click at [221, 820] on div "R" at bounding box center [216, 822] width 51 height 56
type input "*******"
click at [174, 419] on input "SPZ" at bounding box center [296, 420] width 410 height 53
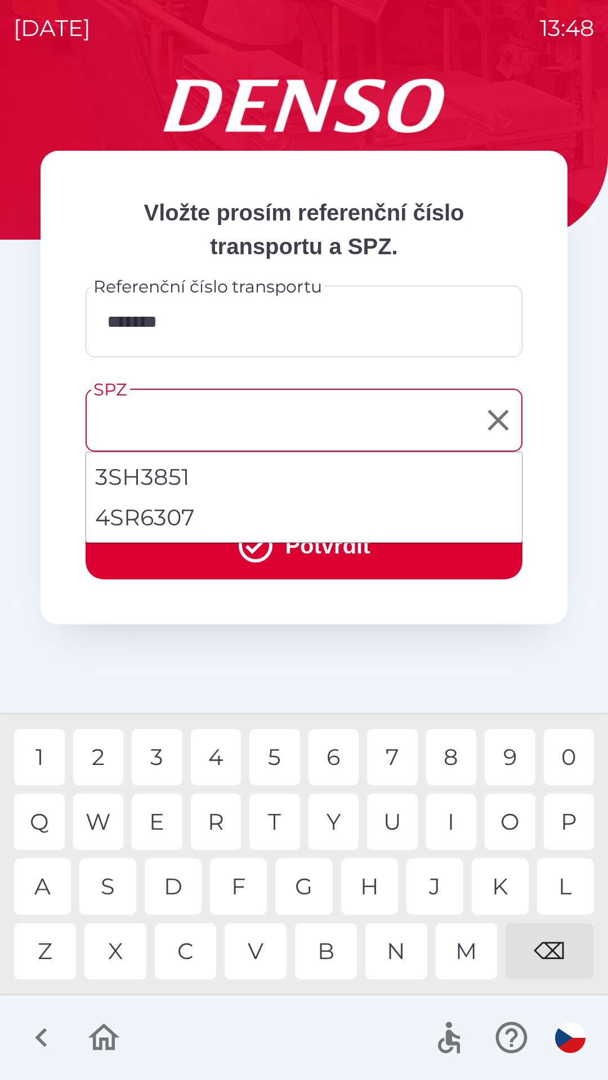
click at [187, 519] on li "4SR6307" at bounding box center [304, 517] width 436 height 41
type input "*******"
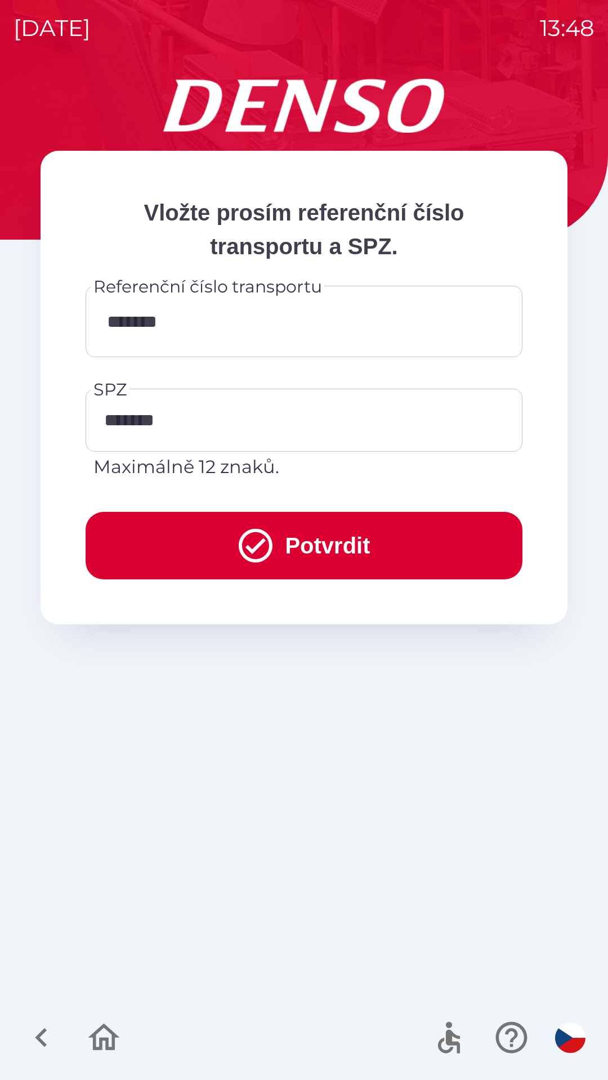
click at [315, 550] on button "Potvrdit" at bounding box center [304, 546] width 437 height 68
